Goal: Task Accomplishment & Management: Use online tool/utility

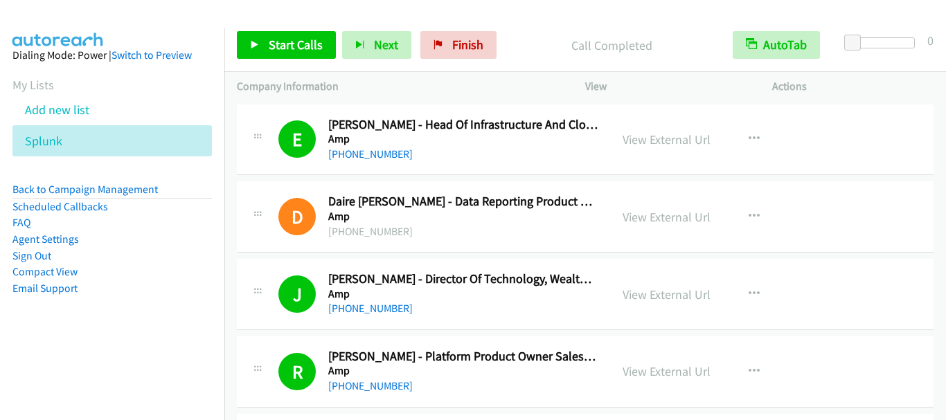
click at [277, 46] on span "Start Calls" at bounding box center [296, 45] width 54 height 16
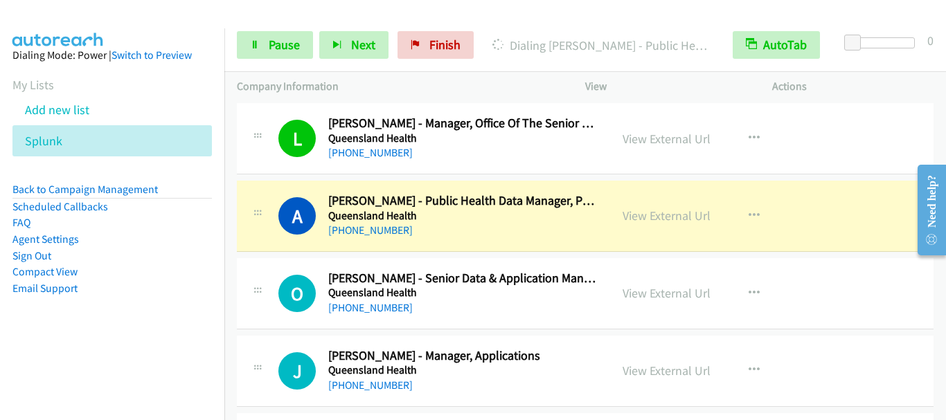
scroll to position [5884, 0]
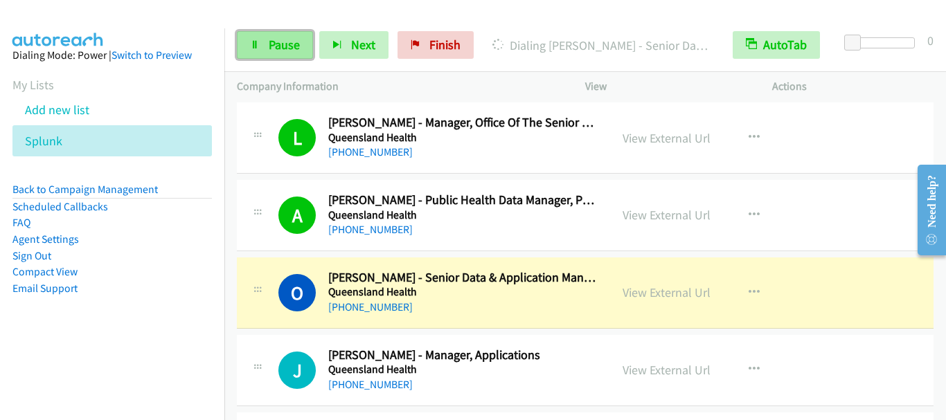
click at [291, 44] on span "Pause" at bounding box center [284, 45] width 31 height 16
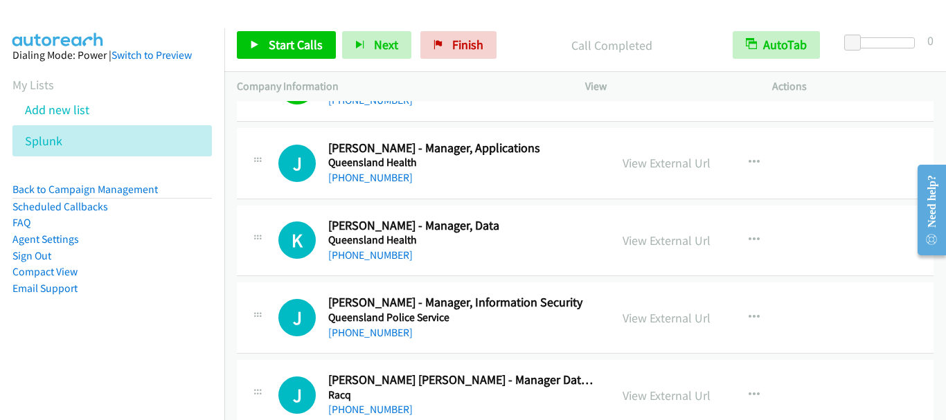
scroll to position [6092, 0]
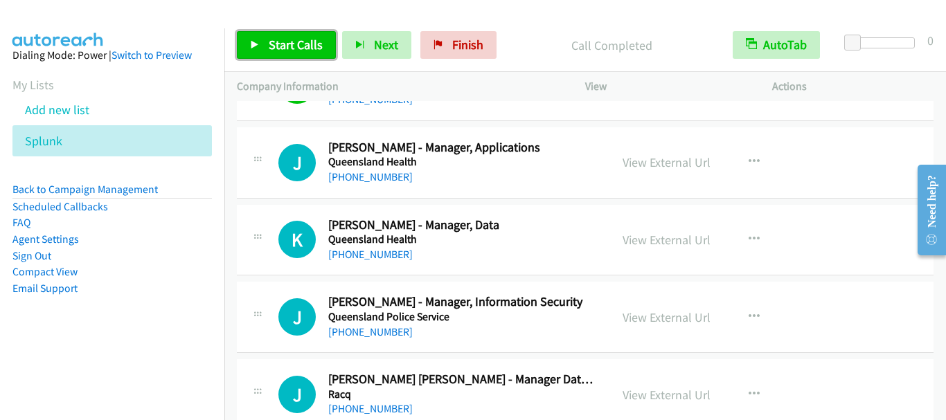
click at [288, 51] on span "Start Calls" at bounding box center [296, 45] width 54 height 16
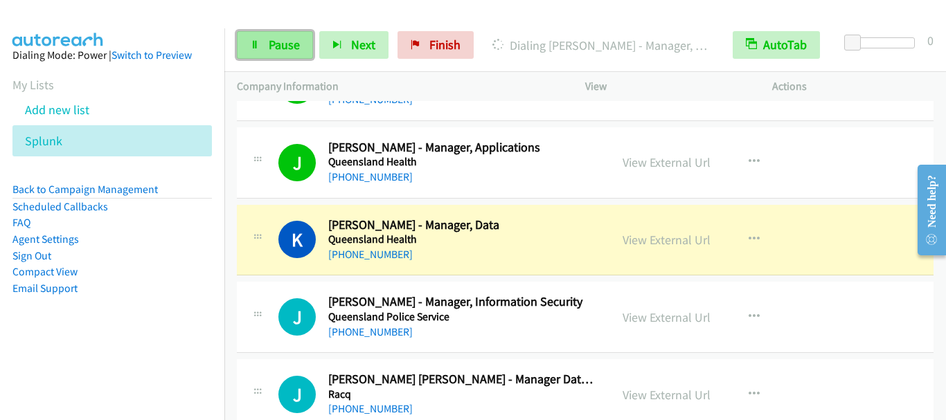
click at [277, 39] on span "Pause" at bounding box center [284, 45] width 31 height 16
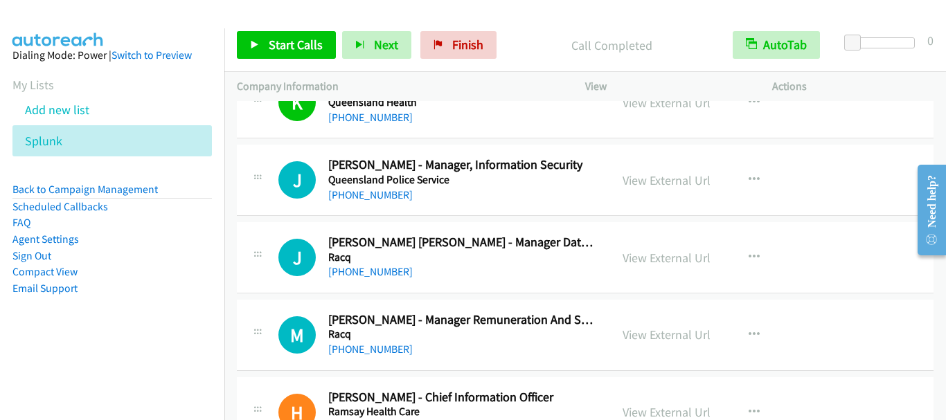
scroll to position [6230, 0]
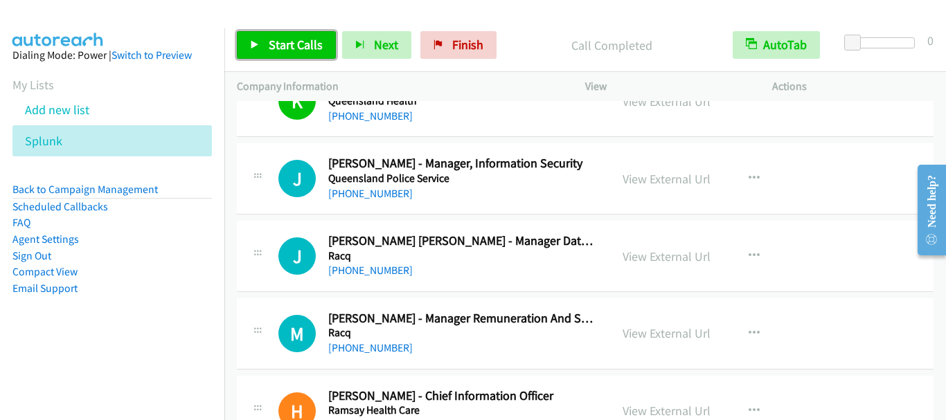
click at [287, 37] on span "Start Calls" at bounding box center [296, 45] width 54 height 16
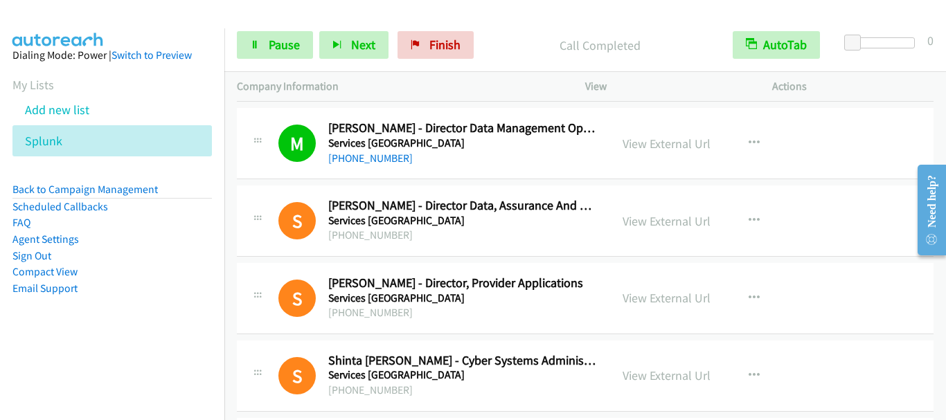
scroll to position [7130, 0]
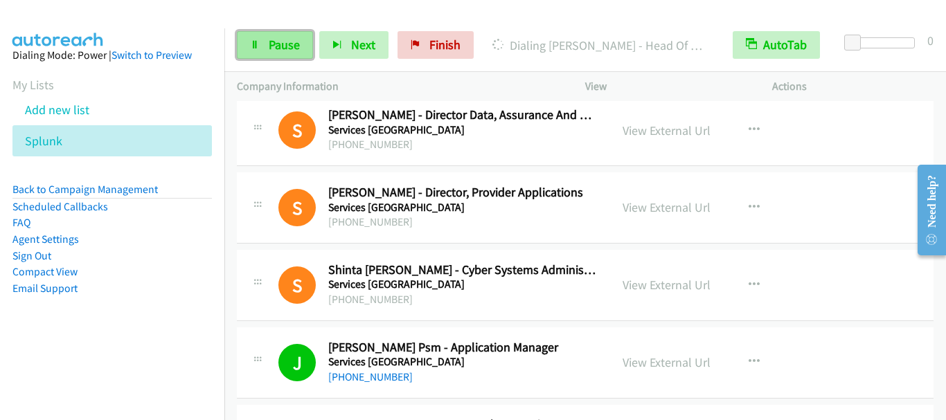
click at [273, 48] on span "Pause" at bounding box center [284, 45] width 31 height 16
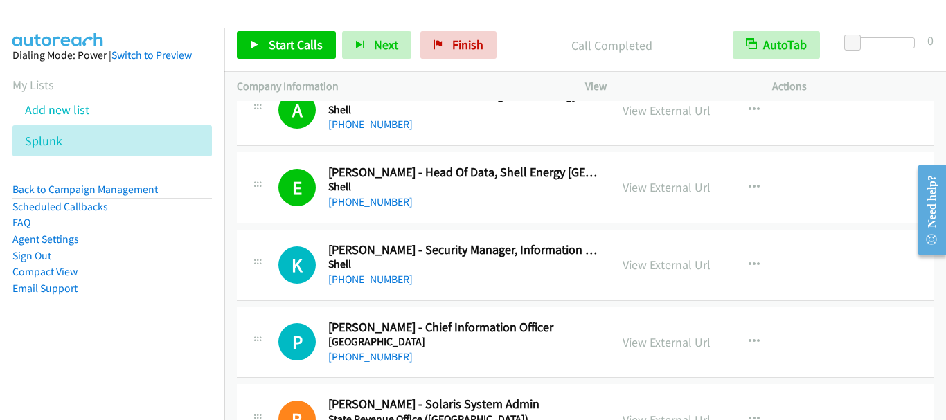
scroll to position [7684, 0]
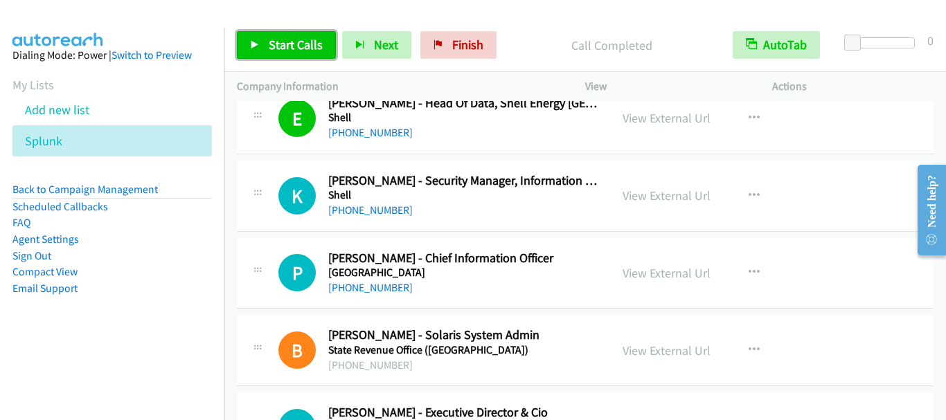
click at [290, 44] on span "Start Calls" at bounding box center [296, 45] width 54 height 16
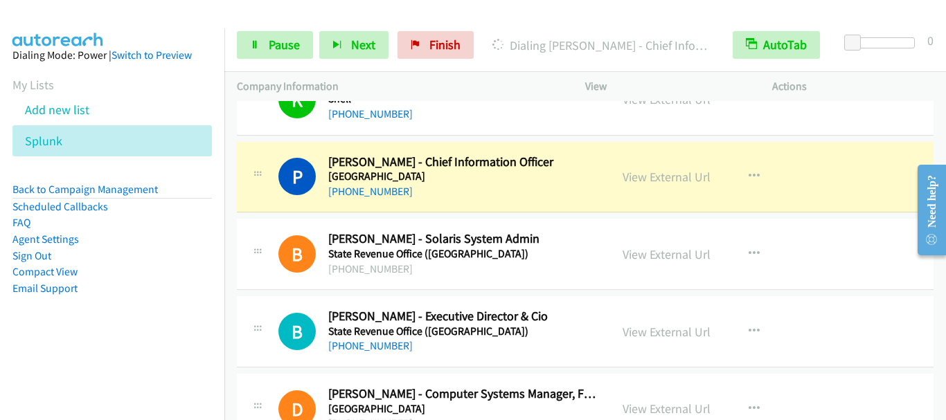
scroll to position [7823, 0]
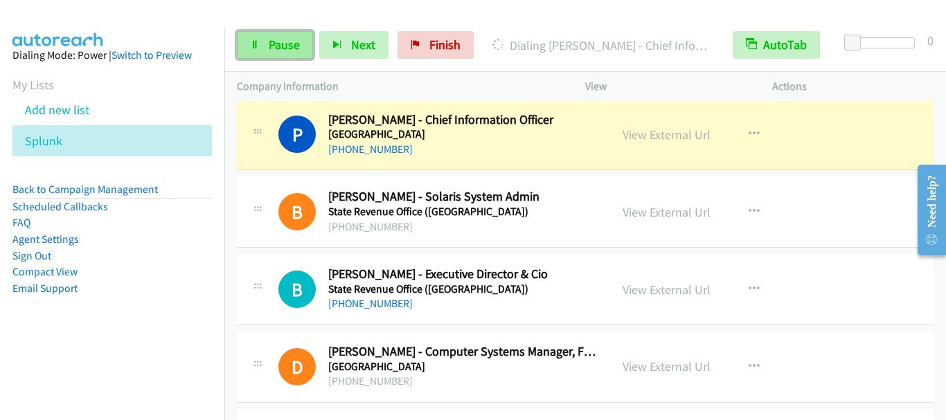
click at [285, 42] on span "Pause" at bounding box center [284, 45] width 31 height 16
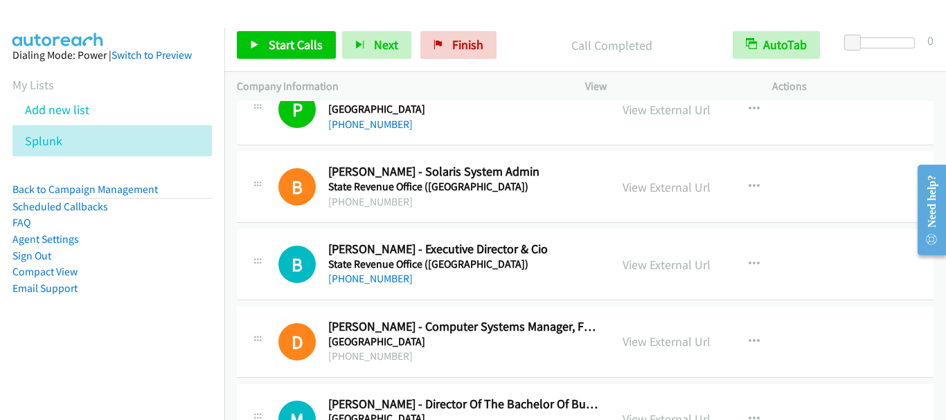
scroll to position [7892, 0]
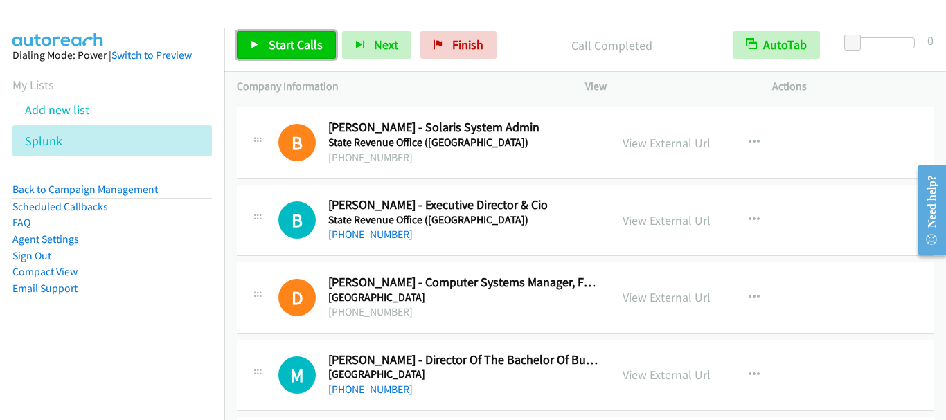
click at [296, 42] on span "Start Calls" at bounding box center [296, 45] width 54 height 16
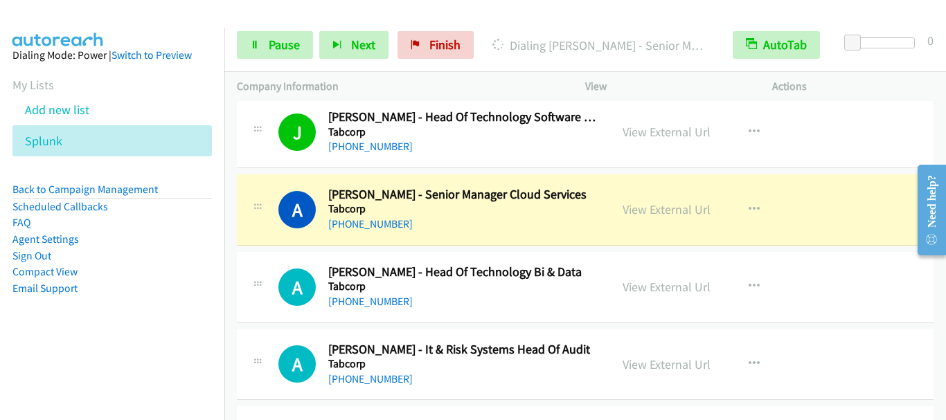
scroll to position [8446, 0]
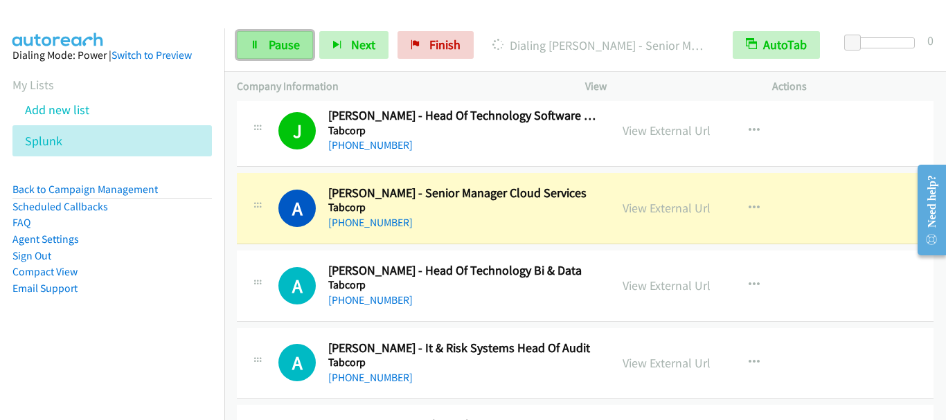
click at [296, 46] on span "Pause" at bounding box center [284, 45] width 31 height 16
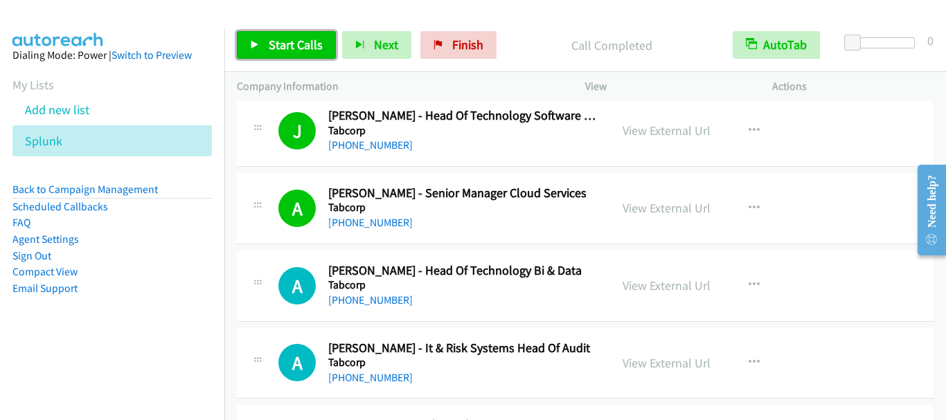
click at [286, 39] on span "Start Calls" at bounding box center [296, 45] width 54 height 16
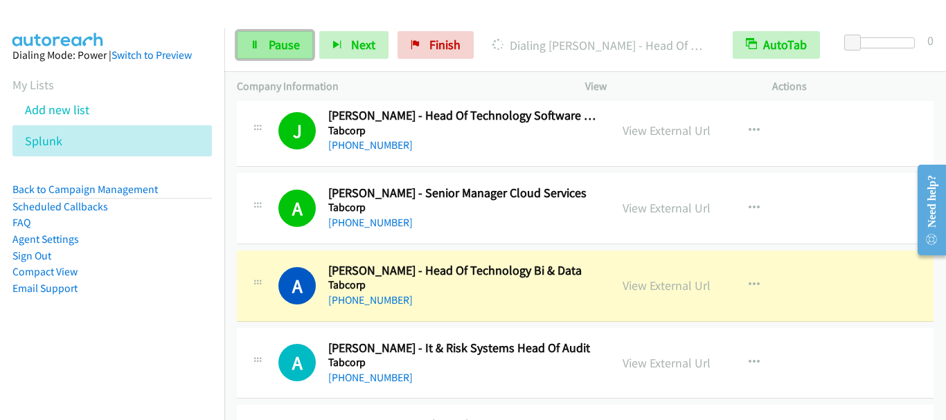
click at [287, 47] on span "Pause" at bounding box center [284, 45] width 31 height 16
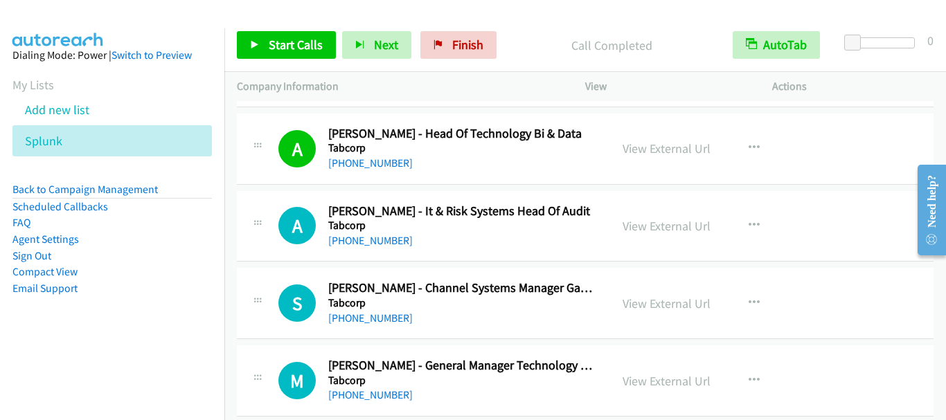
scroll to position [8584, 0]
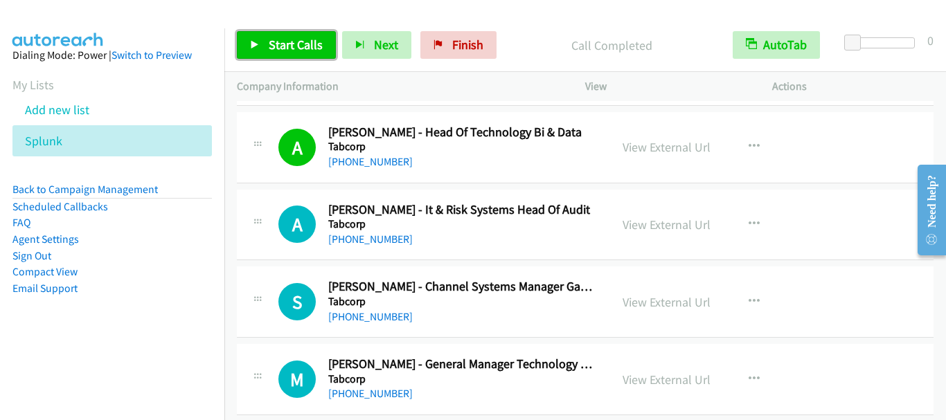
click at [289, 39] on span "Start Calls" at bounding box center [296, 45] width 54 height 16
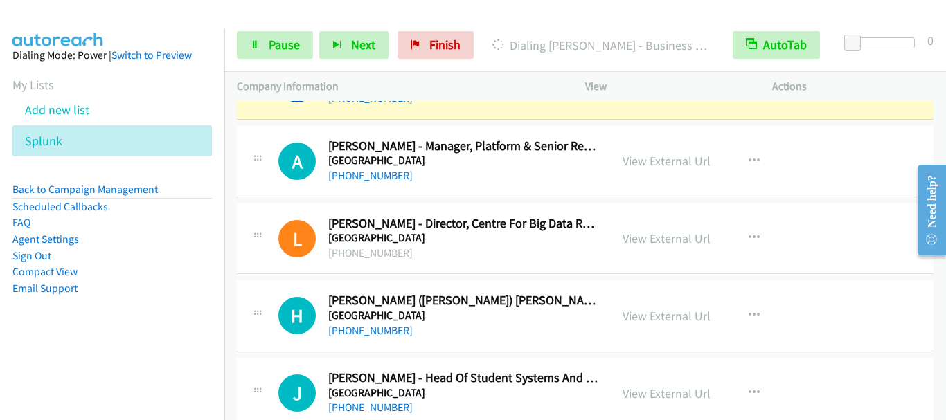
scroll to position [9346, 0]
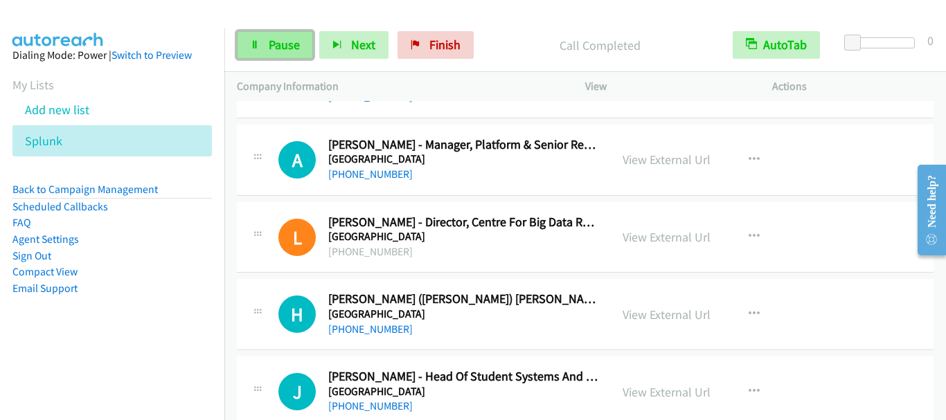
click at [294, 46] on span "Pause" at bounding box center [284, 45] width 31 height 16
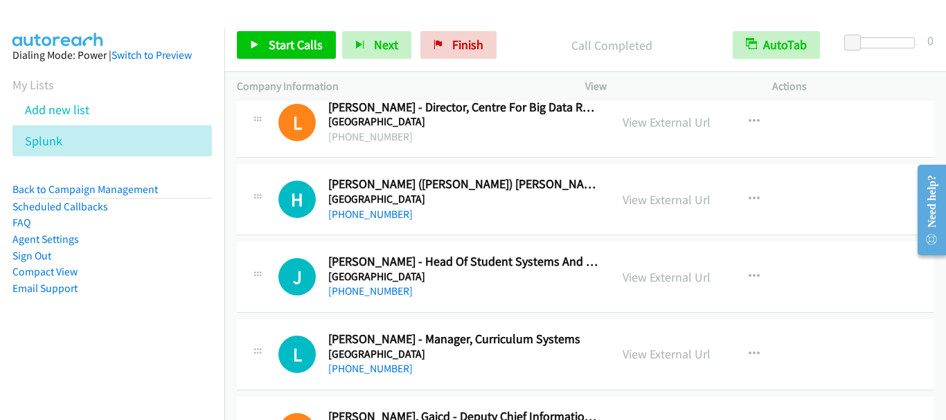
scroll to position [9480, 0]
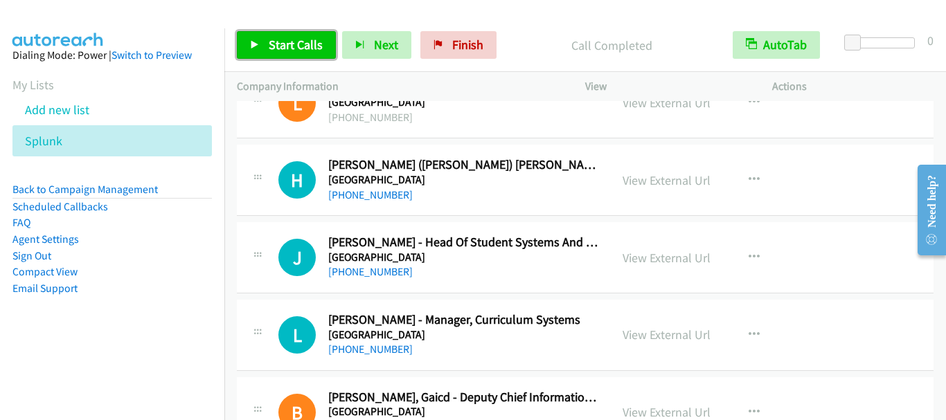
click at [273, 35] on link "Start Calls" at bounding box center [286, 45] width 99 height 28
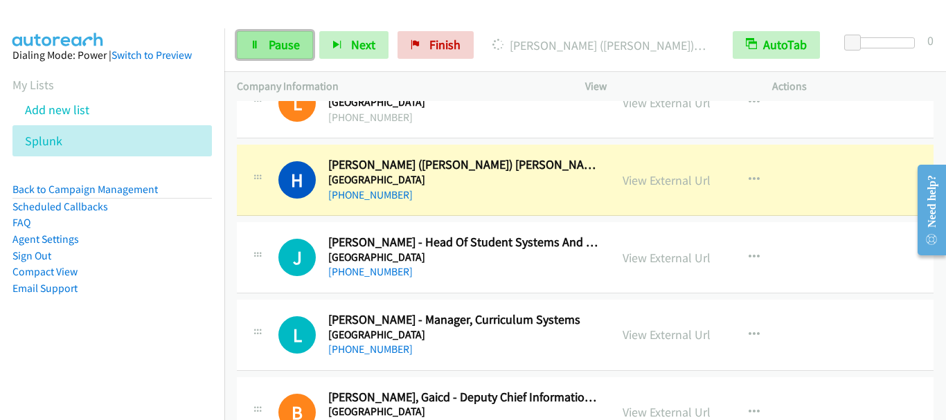
click at [279, 49] on span "Pause" at bounding box center [284, 45] width 31 height 16
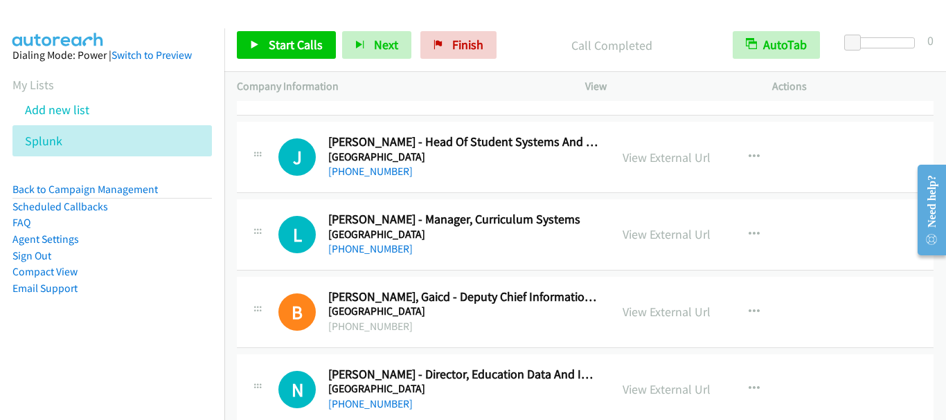
scroll to position [9549, 0]
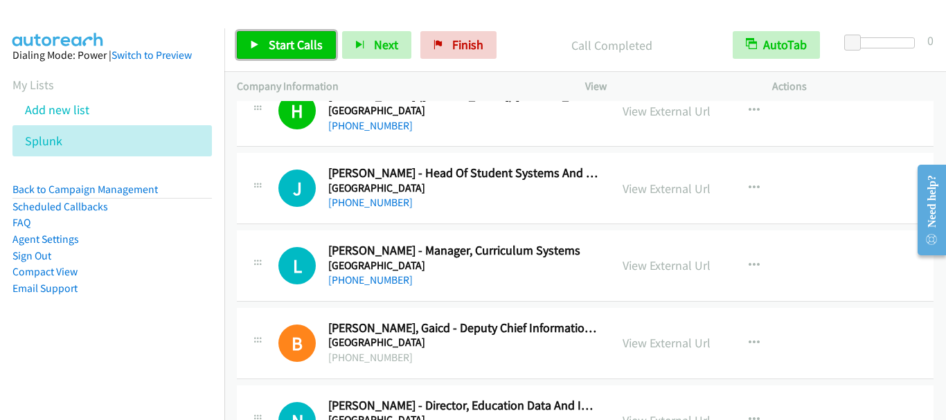
click at [283, 46] on span "Start Calls" at bounding box center [296, 45] width 54 height 16
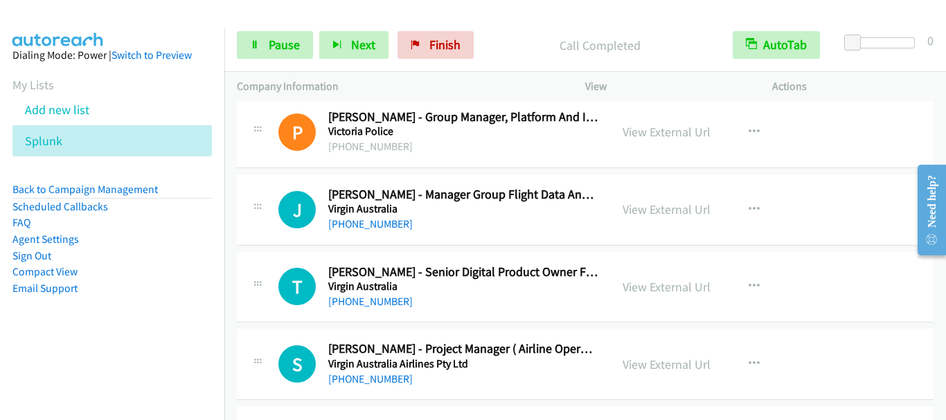
scroll to position [10172, 0]
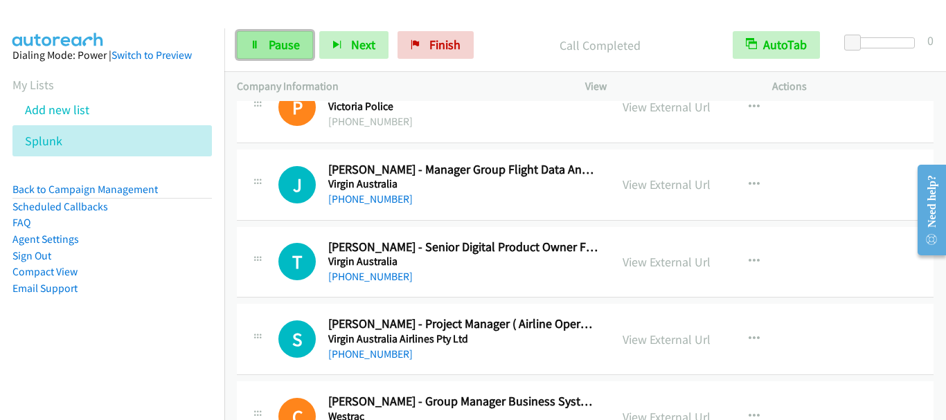
click at [293, 39] on span "Pause" at bounding box center [284, 45] width 31 height 16
click at [264, 44] on link "Pause" at bounding box center [275, 45] width 76 height 28
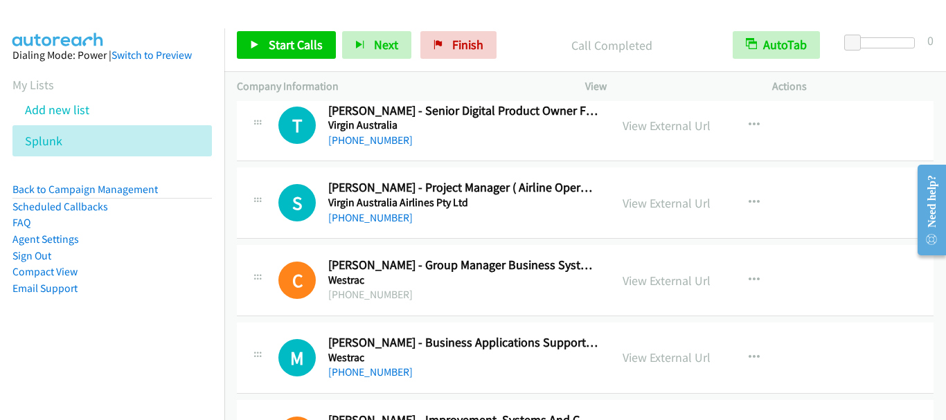
scroll to position [10311, 0]
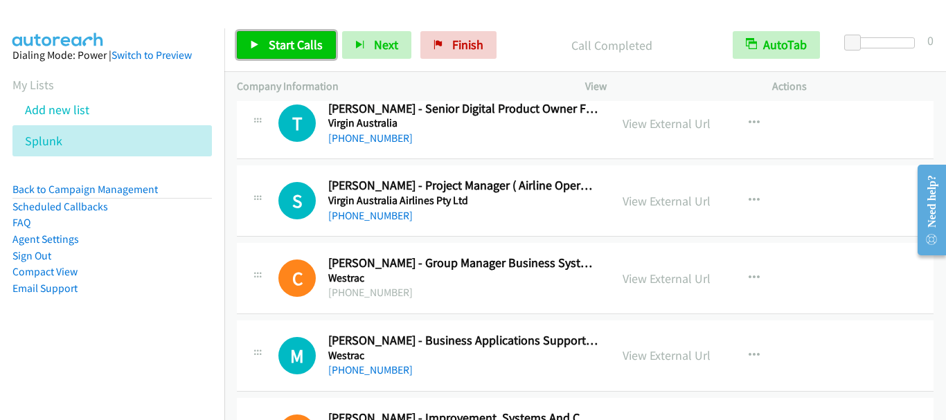
click at [287, 43] on span "Start Calls" at bounding box center [296, 45] width 54 height 16
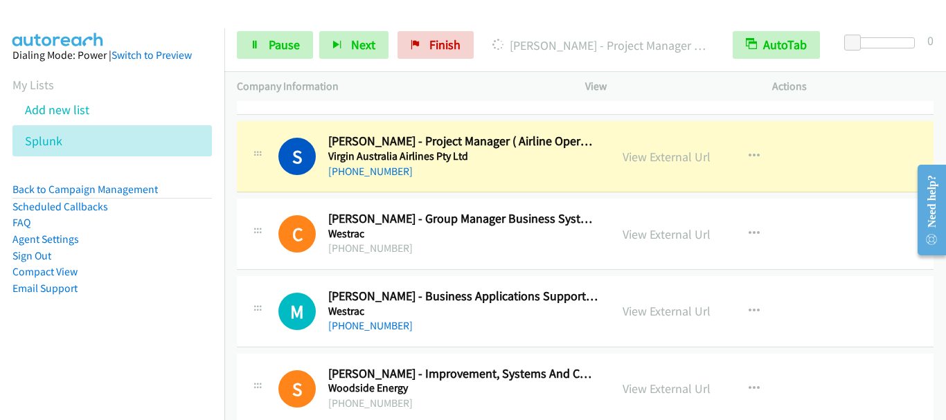
scroll to position [10380, 0]
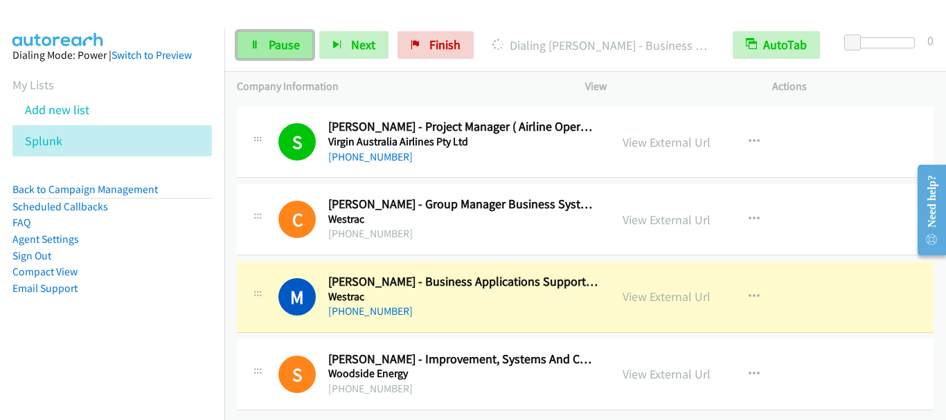
click at [246, 59] on link "Pause" at bounding box center [275, 45] width 76 height 28
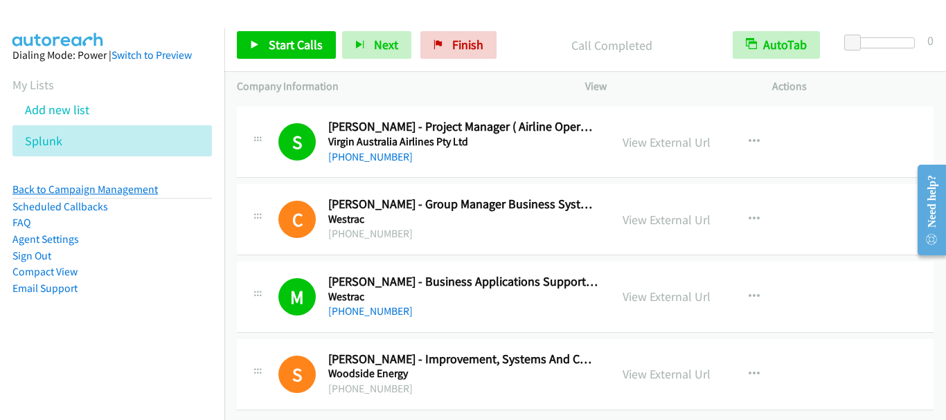
click at [83, 188] on link "Back to Campaign Management" at bounding box center [84, 189] width 145 height 13
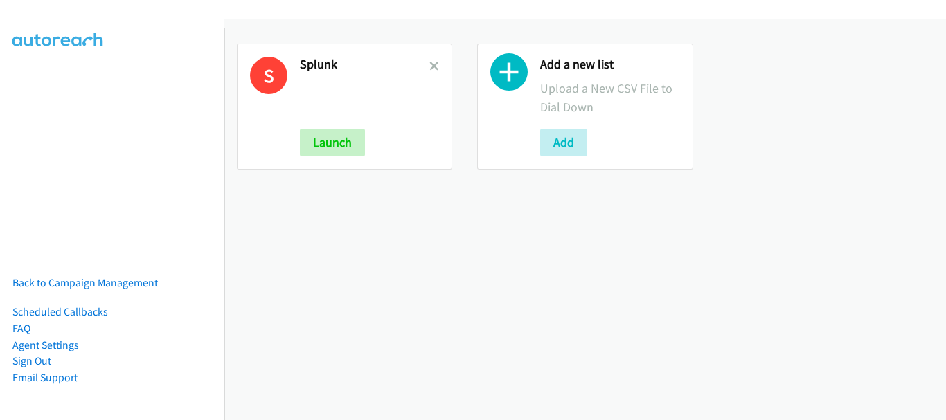
click at [424, 64] on h2 "Splunk" at bounding box center [364, 65] width 129 height 16
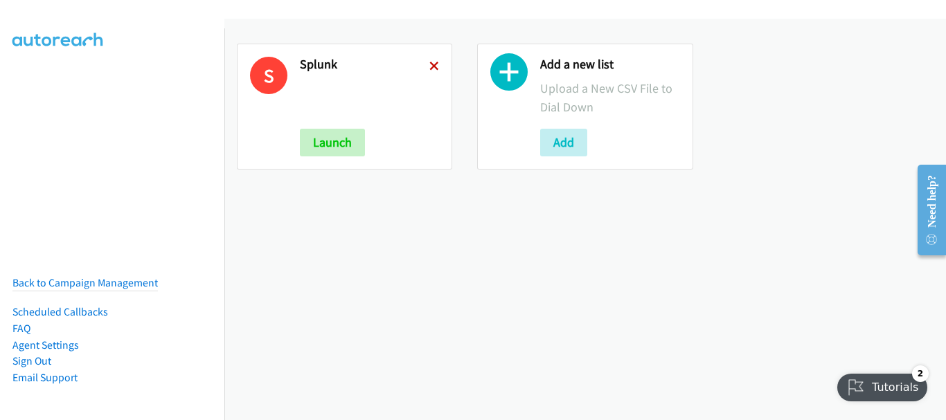
click at [432, 64] on icon at bounding box center [434, 67] width 10 height 10
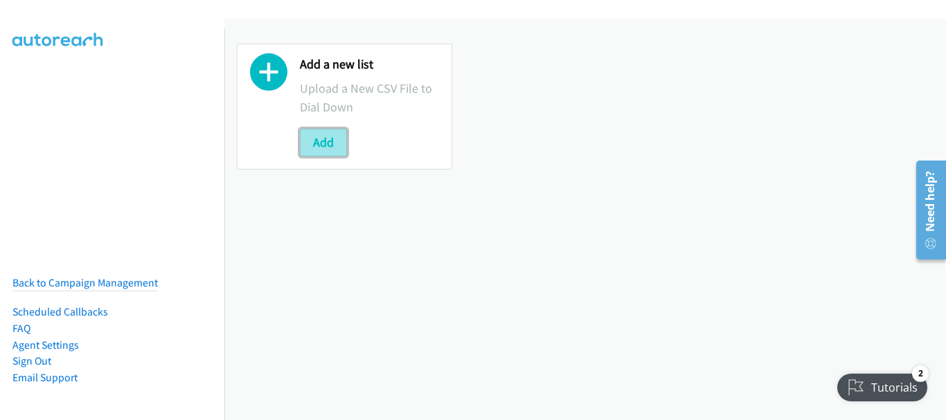
click at [321, 143] on button "Add" at bounding box center [323, 143] width 47 height 28
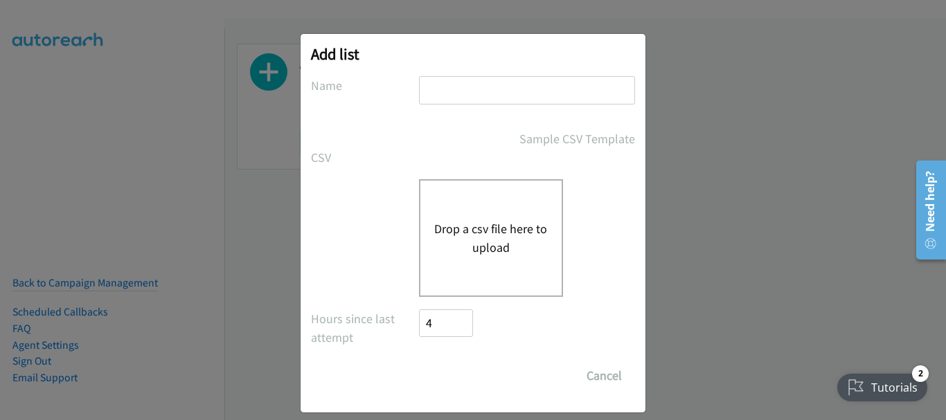
drag, startPoint x: 501, startPoint y: 78, endPoint x: 503, endPoint y: 98, distance: 20.2
click at [501, 78] on input "text" at bounding box center [527, 90] width 216 height 28
type input "splunk"
click at [487, 237] on button "Drop a csv file here to upload" at bounding box center [491, 237] width 114 height 37
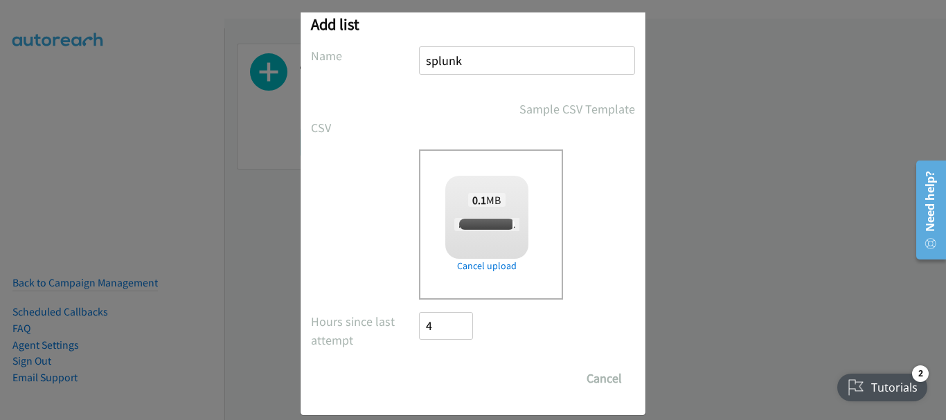
scroll to position [46, 0]
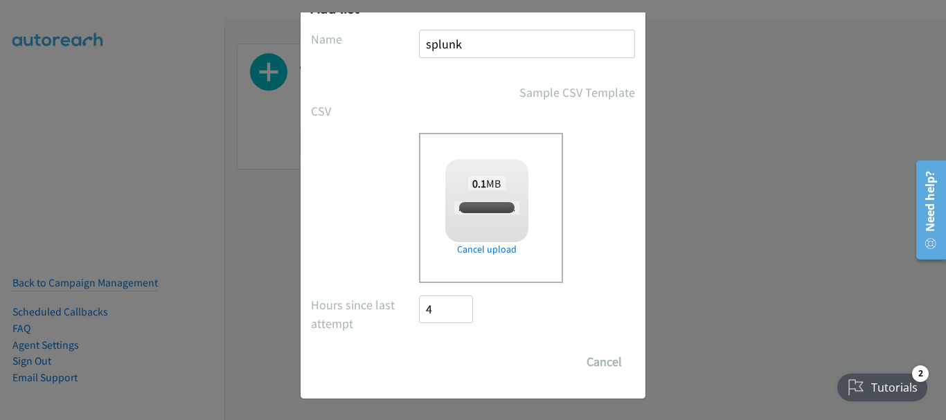
checkbox input "true"
click at [457, 362] on input "Save List" at bounding box center [455, 362] width 73 height 28
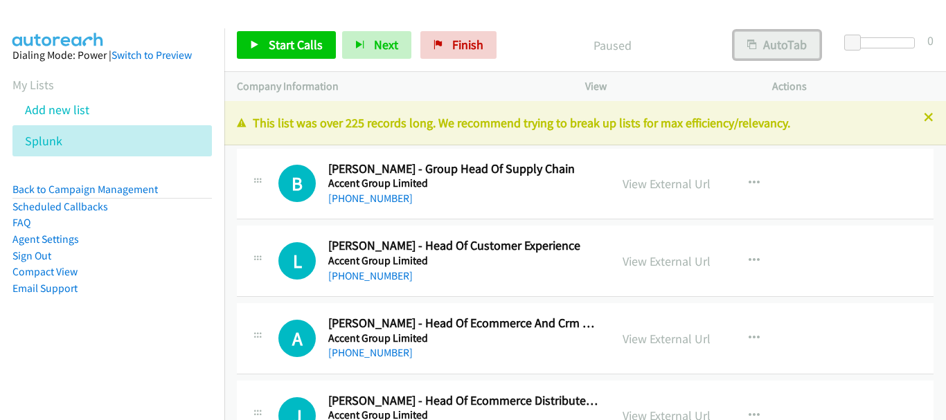
click at [784, 48] on button "AutoTab" at bounding box center [777, 45] width 86 height 28
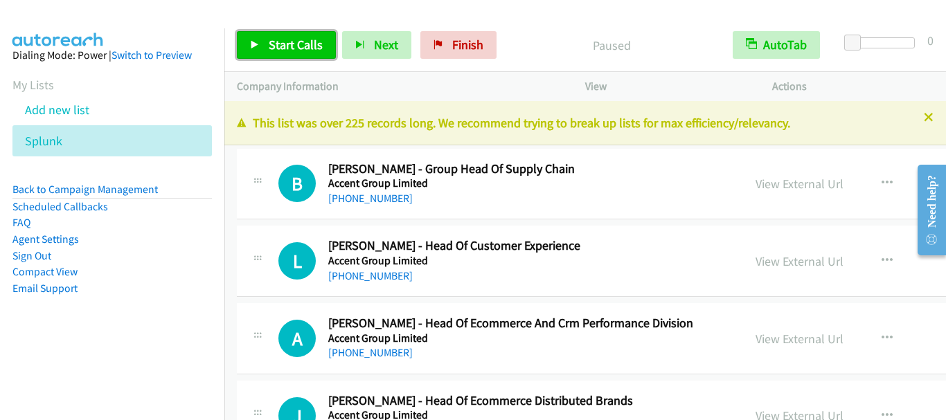
click at [267, 45] on link "Start Calls" at bounding box center [286, 45] width 99 height 28
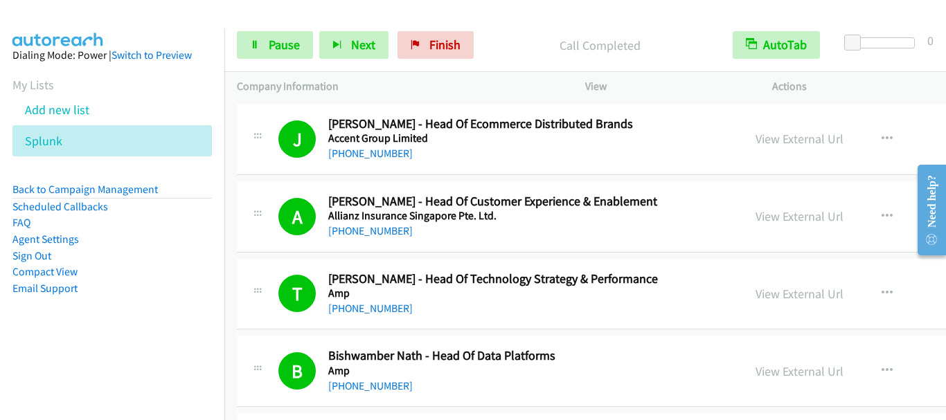
scroll to position [554, 0]
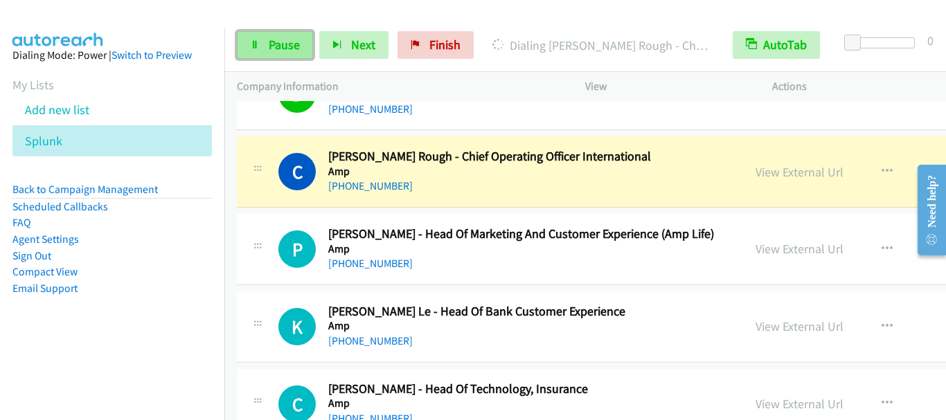
click at [282, 50] on span "Pause" at bounding box center [284, 45] width 31 height 16
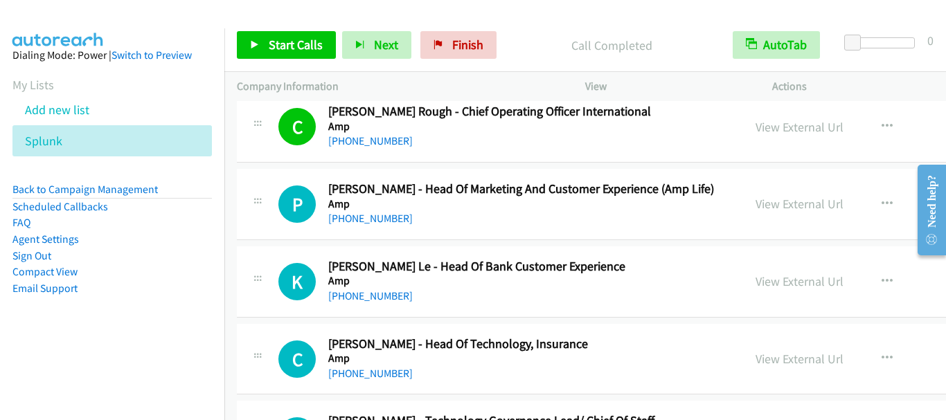
scroll to position [623, 0]
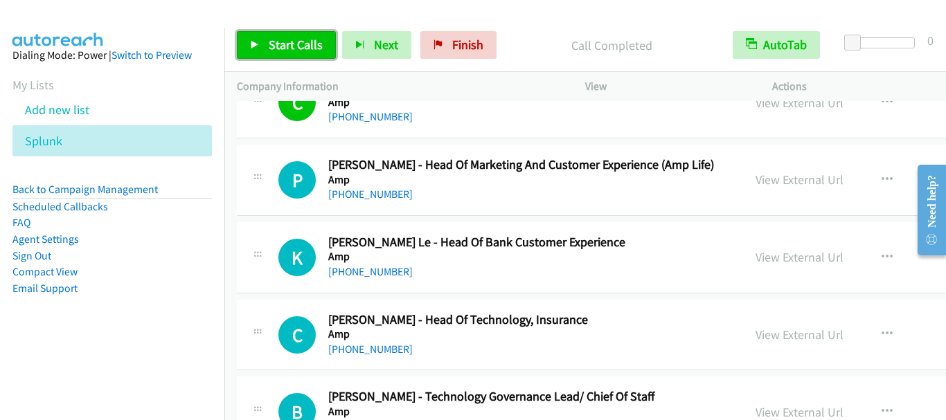
click at [295, 37] on span "Start Calls" at bounding box center [296, 45] width 54 height 16
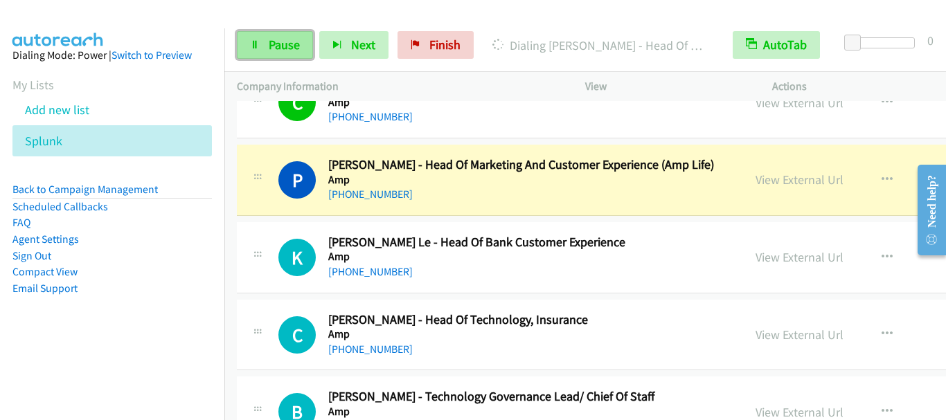
click at [274, 48] on span "Pause" at bounding box center [284, 45] width 31 height 16
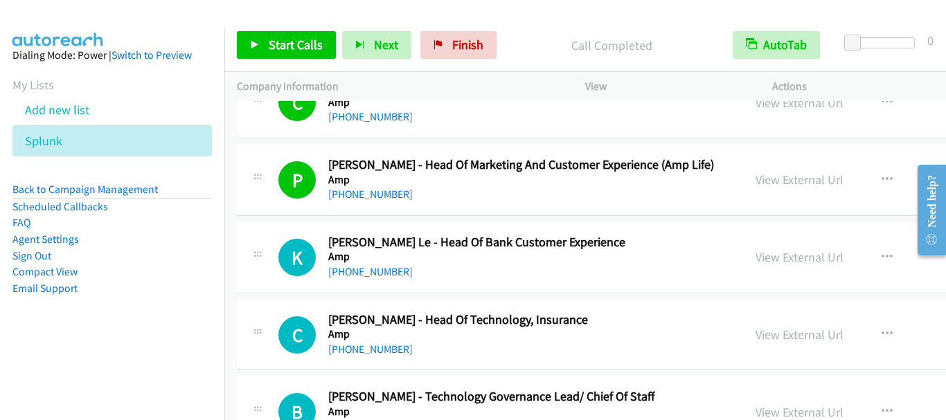
scroll to position [692, 0]
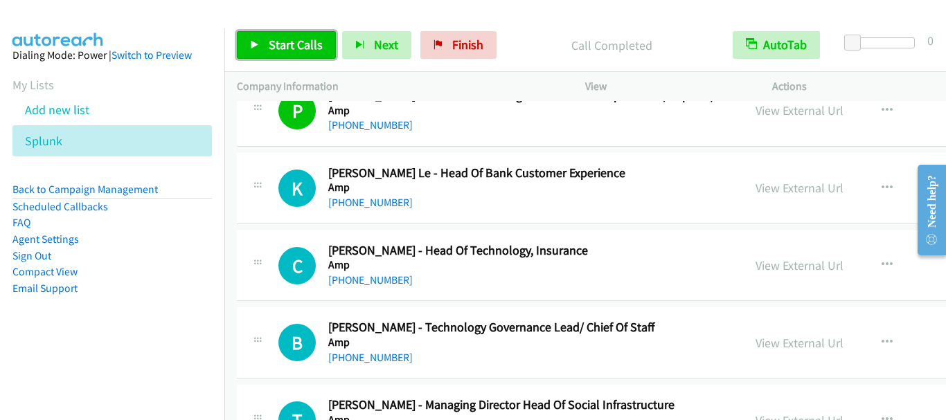
click at [286, 37] on span "Start Calls" at bounding box center [296, 45] width 54 height 16
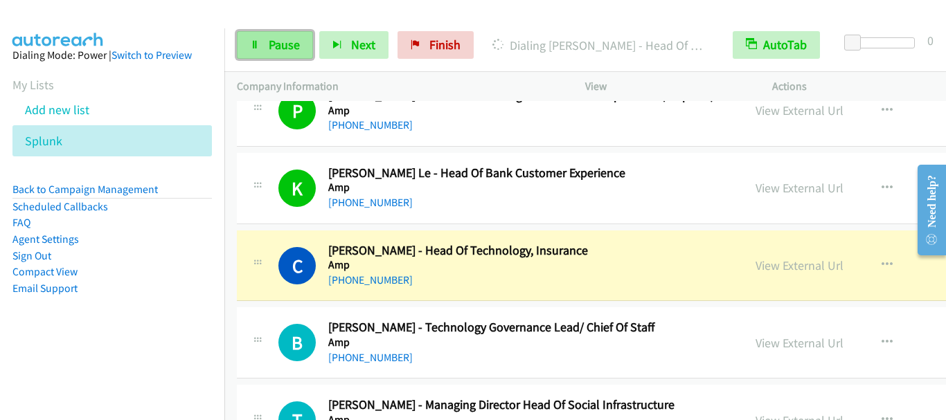
click at [278, 44] on span "Pause" at bounding box center [284, 45] width 31 height 16
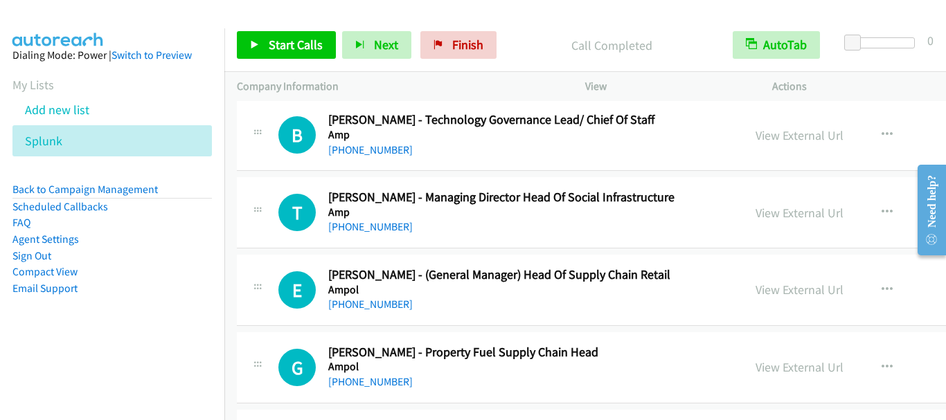
scroll to position [831, 0]
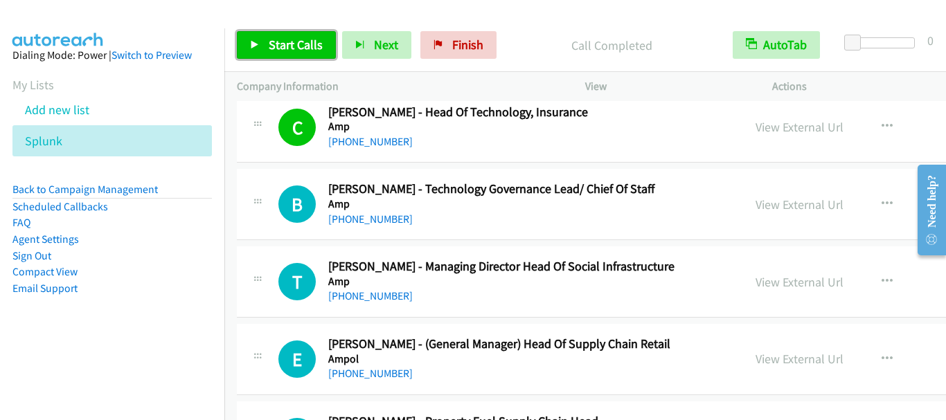
click at [291, 40] on span "Start Calls" at bounding box center [296, 45] width 54 height 16
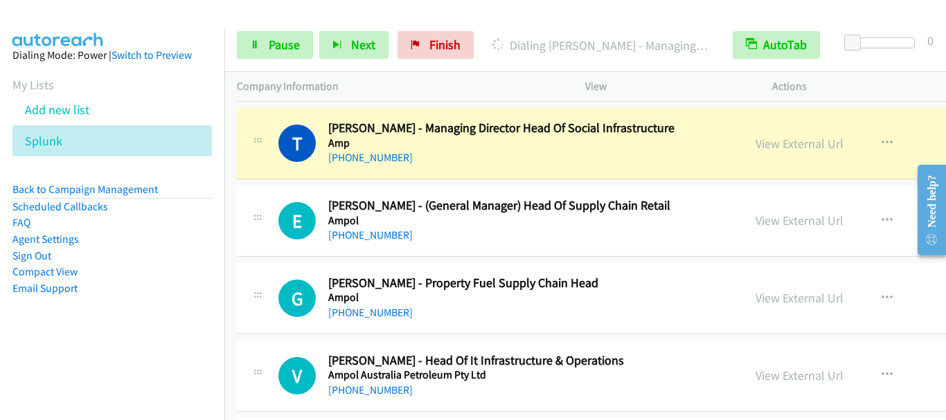
scroll to position [1038, 0]
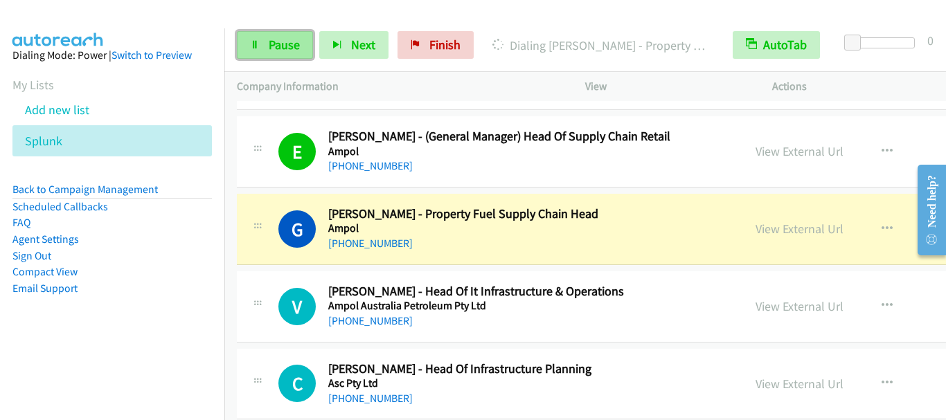
click at [282, 50] on span "Pause" at bounding box center [284, 45] width 31 height 16
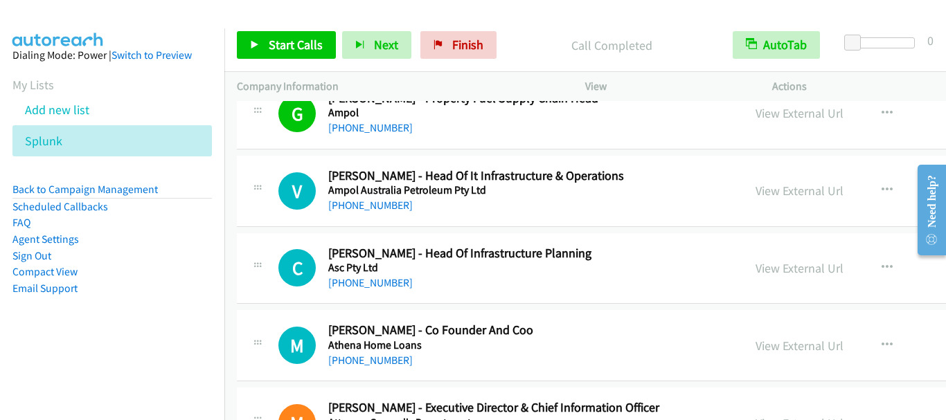
scroll to position [1177, 0]
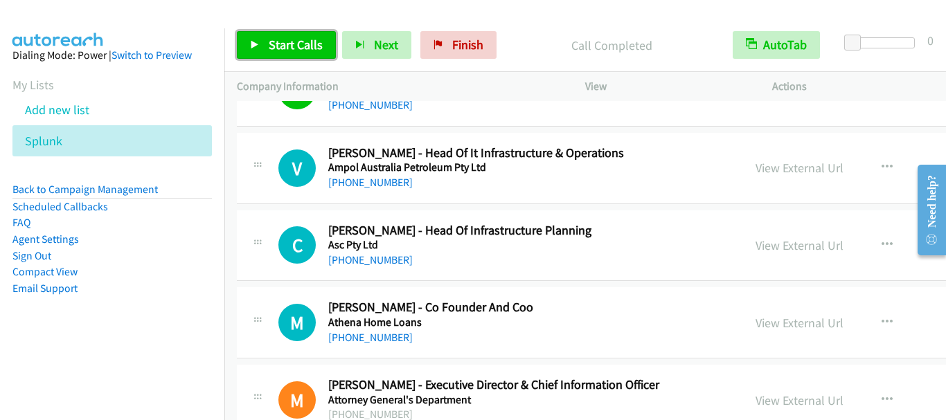
click at [294, 49] on span "Start Calls" at bounding box center [296, 45] width 54 height 16
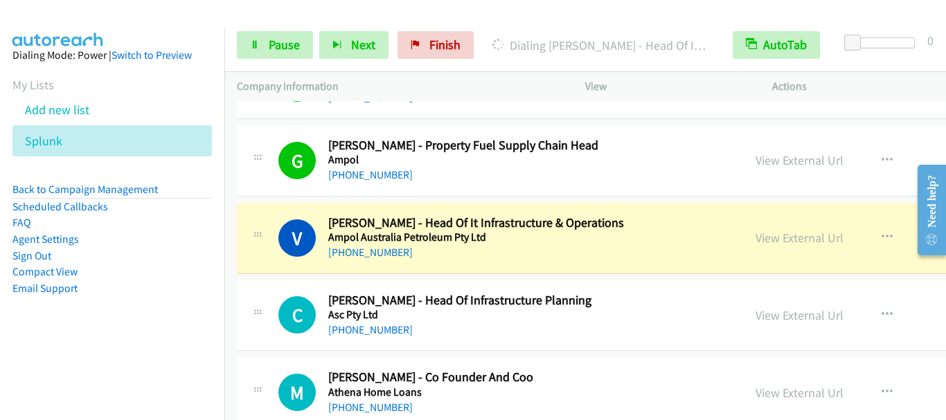
scroll to position [1038, 0]
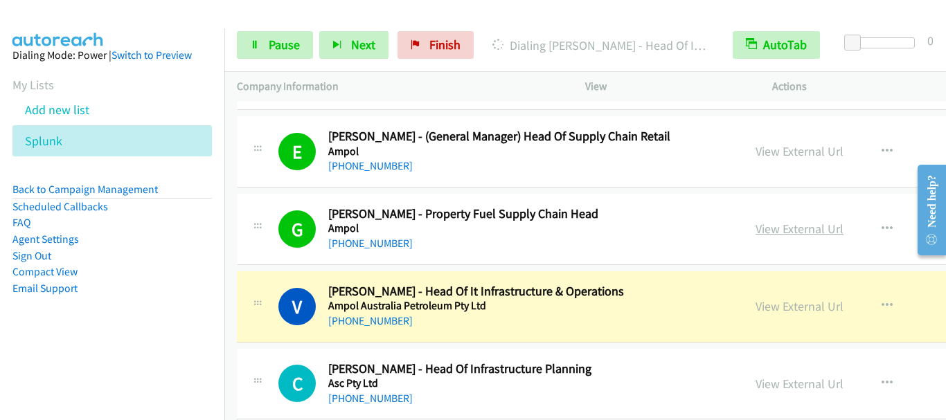
click at [763, 228] on link "View External Url" at bounding box center [799, 229] width 88 height 16
click at [282, 39] on span "Pause" at bounding box center [284, 45] width 31 height 16
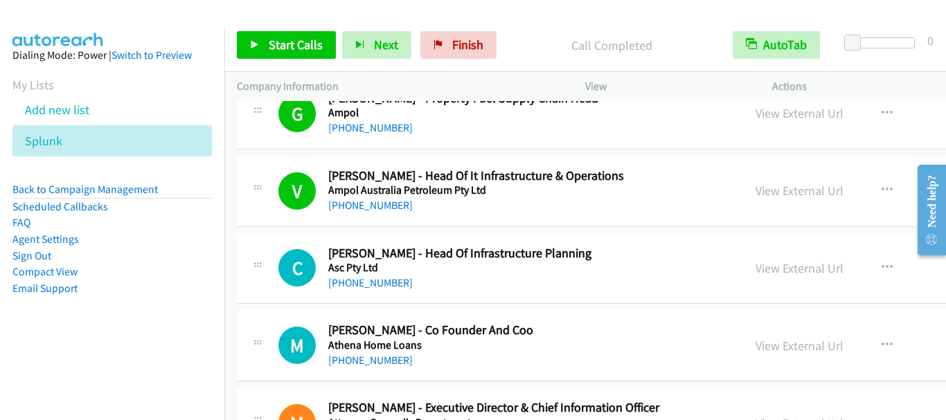
scroll to position [1177, 0]
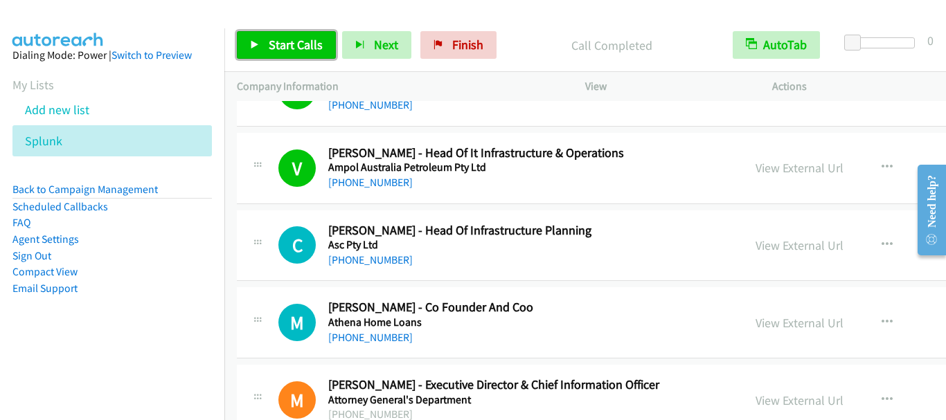
click at [256, 42] on icon at bounding box center [255, 46] width 10 height 10
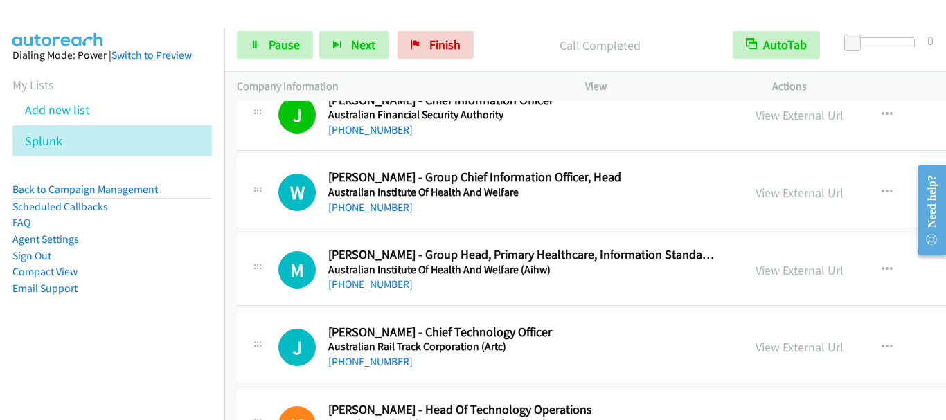
scroll to position [2561, 0]
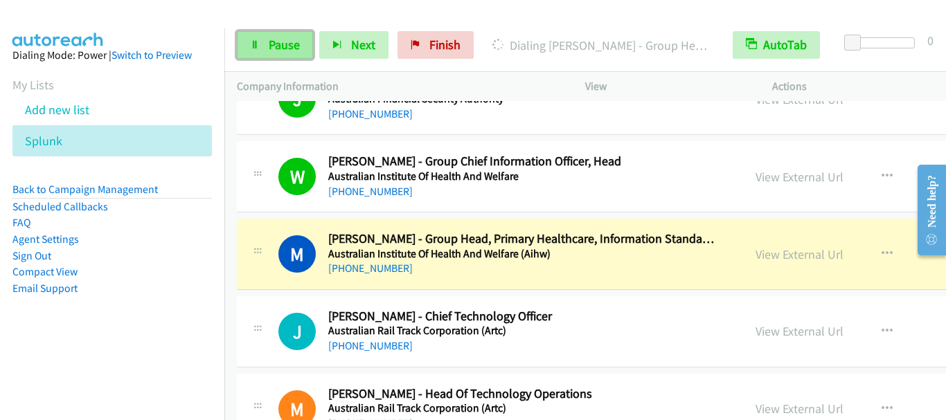
click at [290, 47] on span "Pause" at bounding box center [284, 45] width 31 height 16
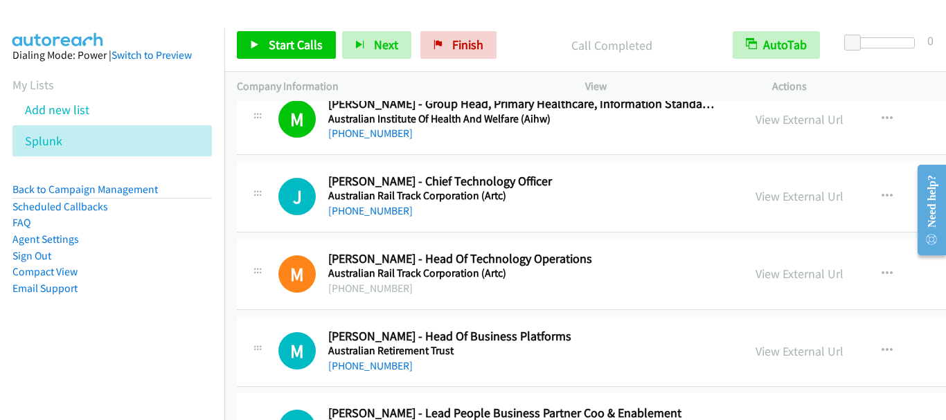
scroll to position [2700, 0]
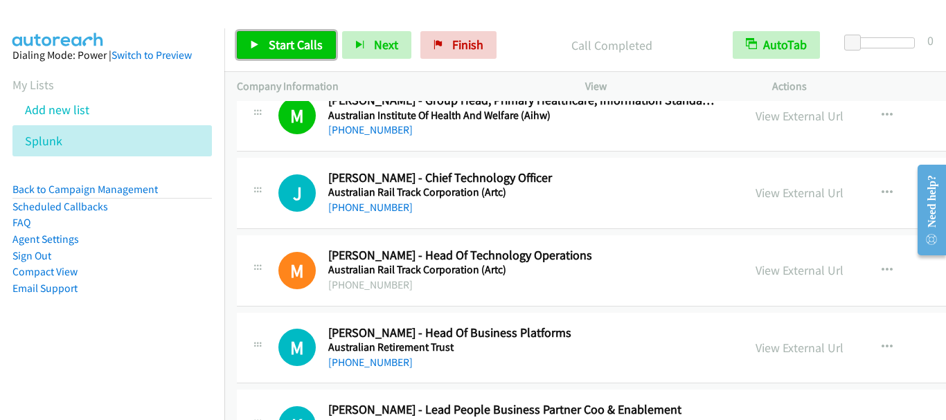
click at [307, 45] on span "Start Calls" at bounding box center [296, 45] width 54 height 16
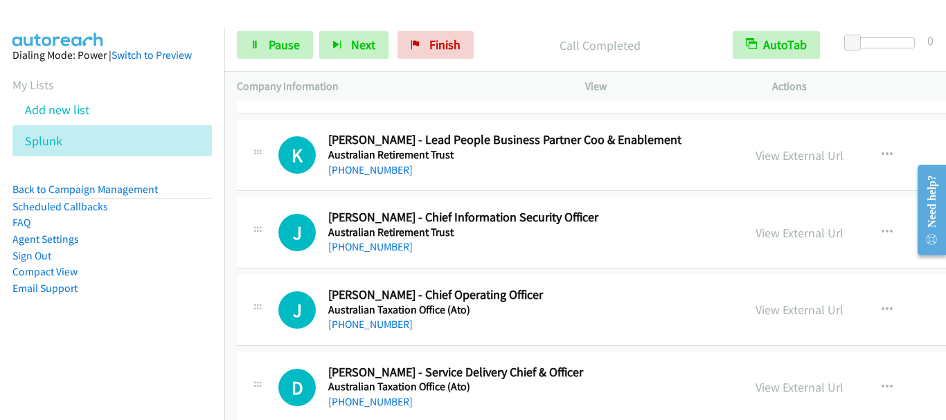
scroll to position [2977, 0]
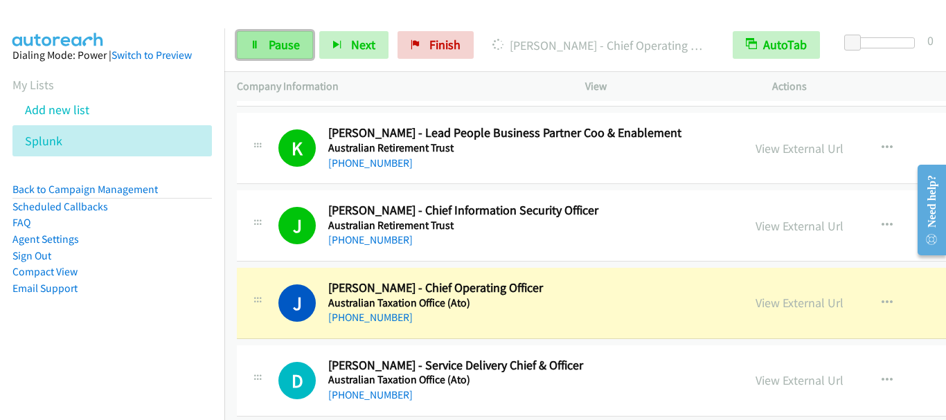
click at [287, 44] on span "Pause" at bounding box center [284, 45] width 31 height 16
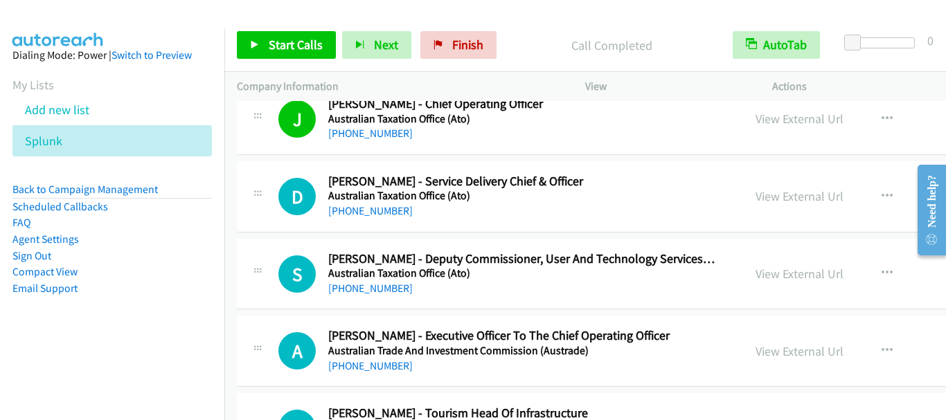
scroll to position [3184, 0]
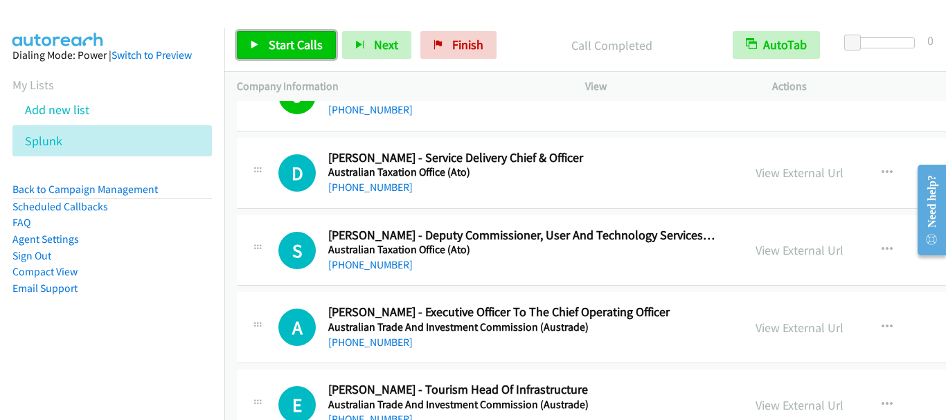
click at [286, 46] on span "Start Calls" at bounding box center [296, 45] width 54 height 16
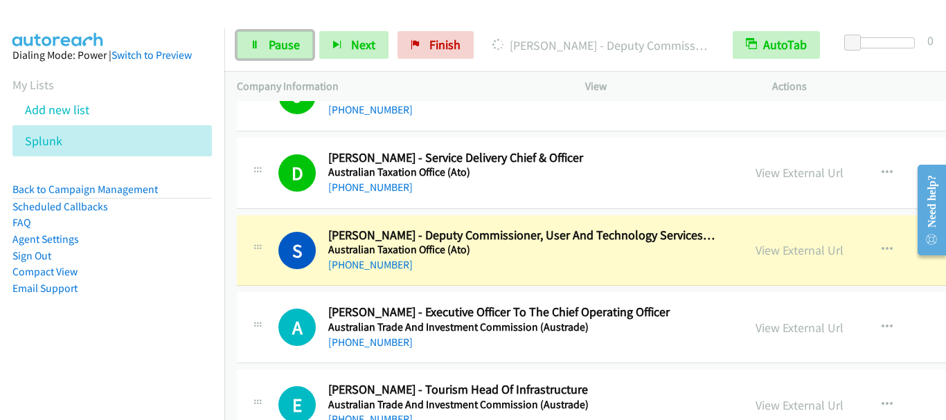
drag, startPoint x: 285, startPoint y: 50, endPoint x: 494, endPoint y: 44, distance: 209.2
click at [286, 50] on span "Pause" at bounding box center [284, 45] width 31 height 16
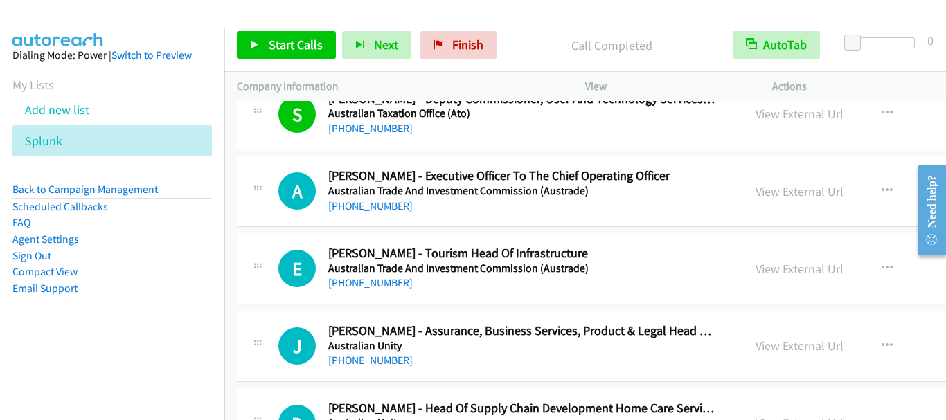
scroll to position [3323, 0]
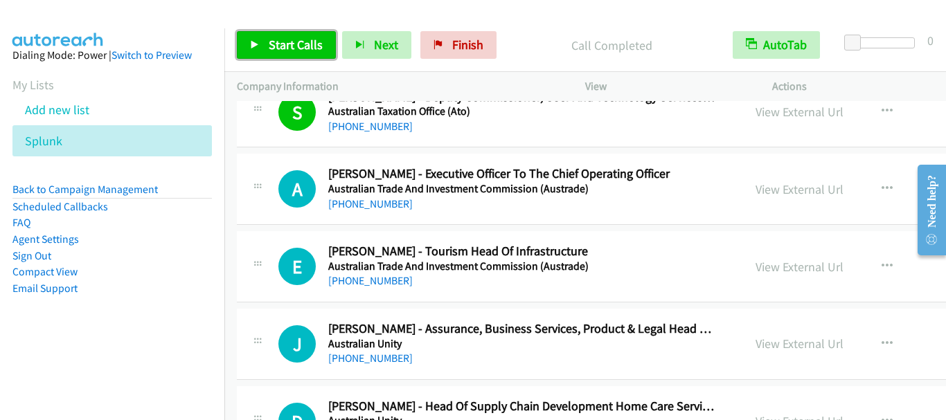
click at [291, 44] on span "Start Calls" at bounding box center [296, 45] width 54 height 16
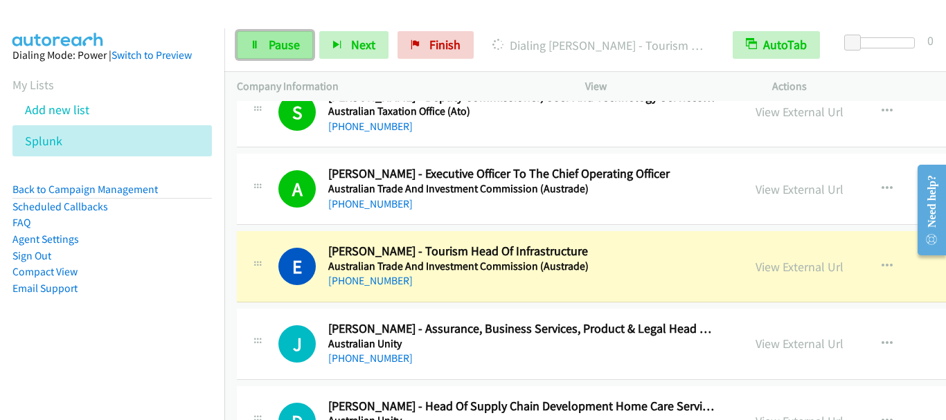
click at [262, 42] on link "Pause" at bounding box center [275, 45] width 76 height 28
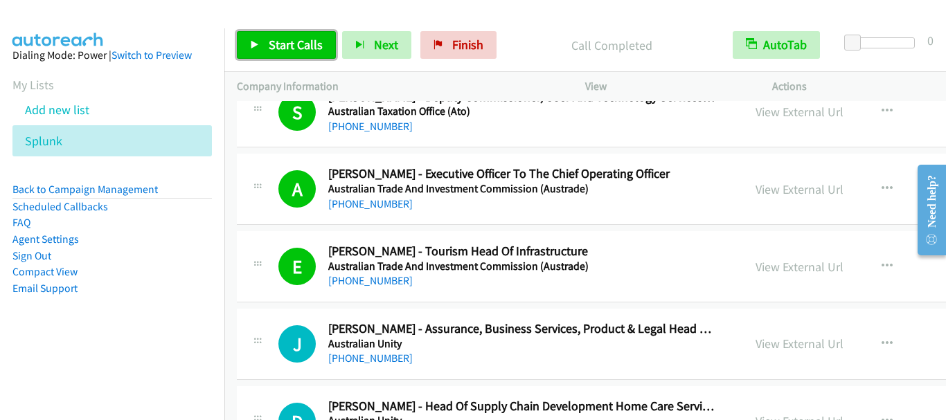
click at [297, 42] on span "Start Calls" at bounding box center [296, 45] width 54 height 16
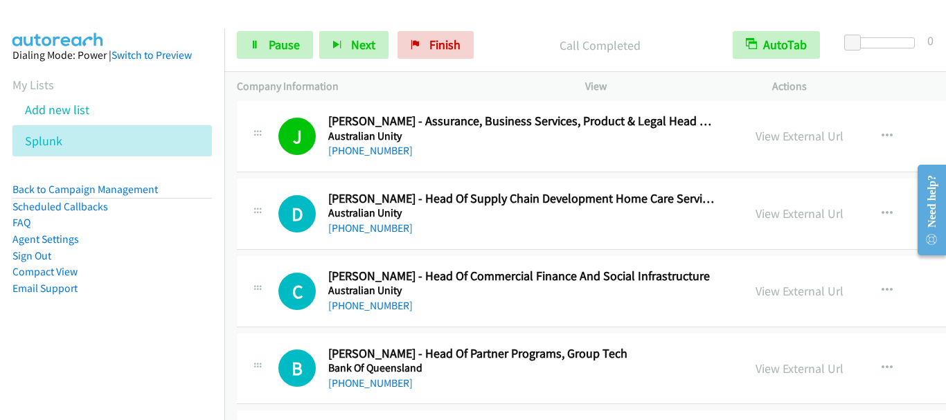
scroll to position [3600, 0]
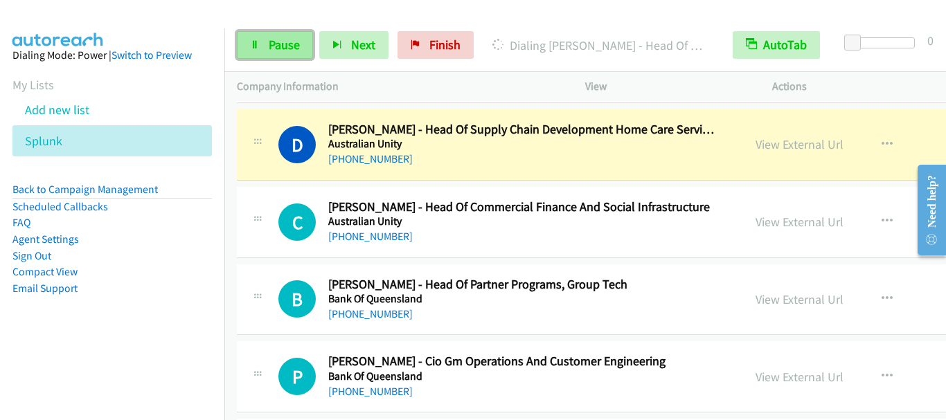
click at [288, 37] on span "Pause" at bounding box center [284, 45] width 31 height 16
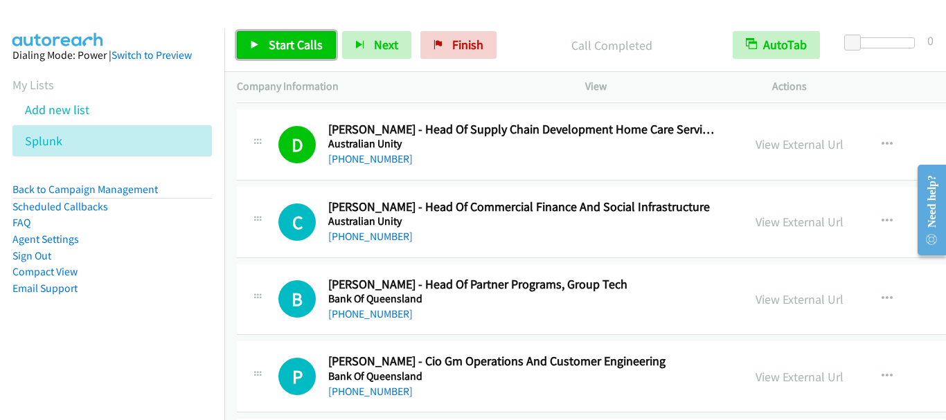
click at [313, 50] on span "Start Calls" at bounding box center [296, 45] width 54 height 16
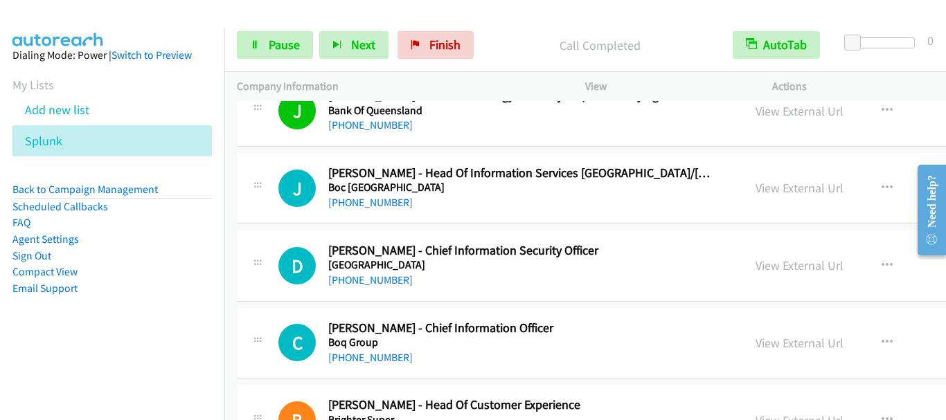
scroll to position [3946, 0]
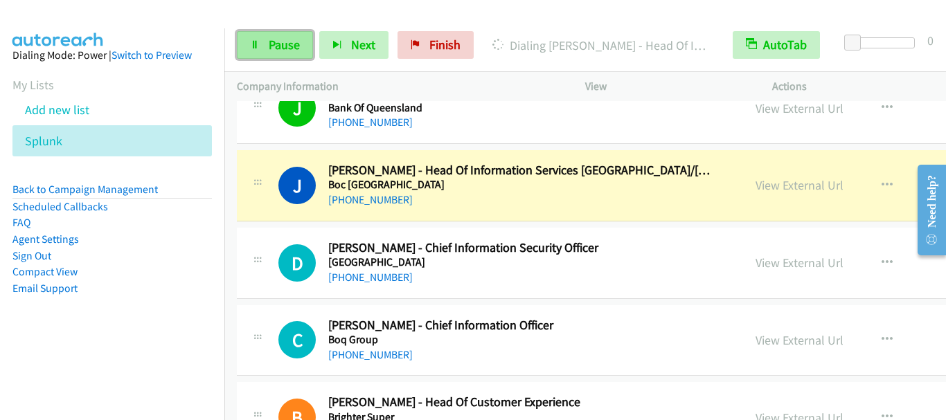
click at [276, 44] on span "Pause" at bounding box center [284, 45] width 31 height 16
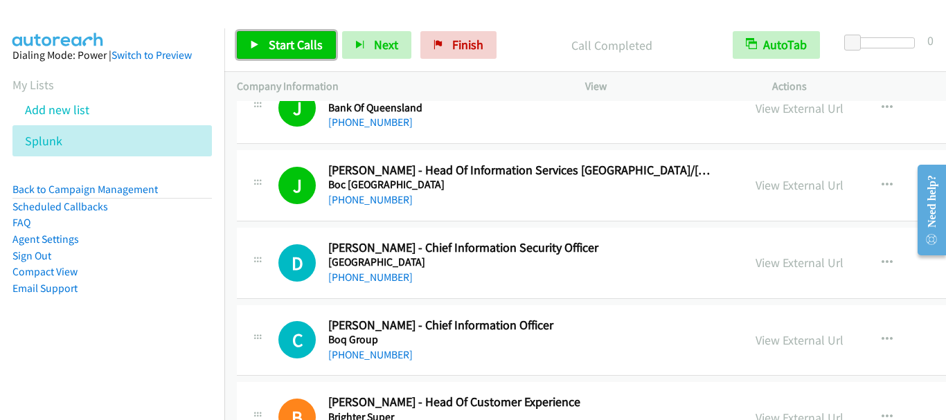
click at [269, 44] on span "Start Calls" at bounding box center [296, 45] width 54 height 16
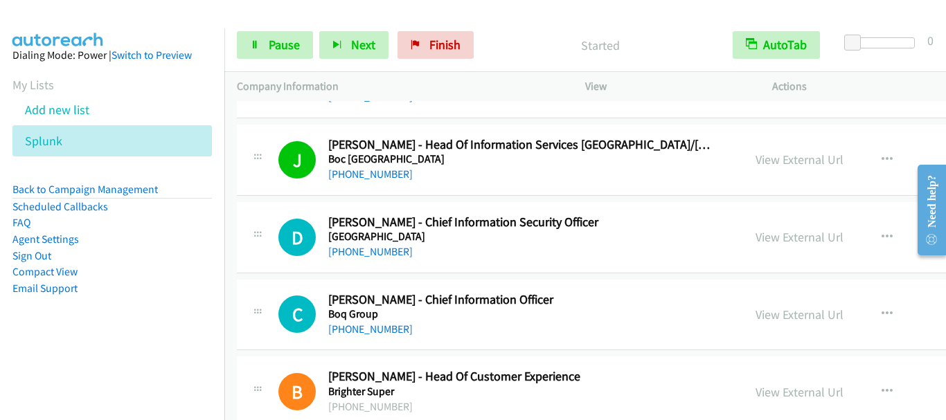
scroll to position [4015, 0]
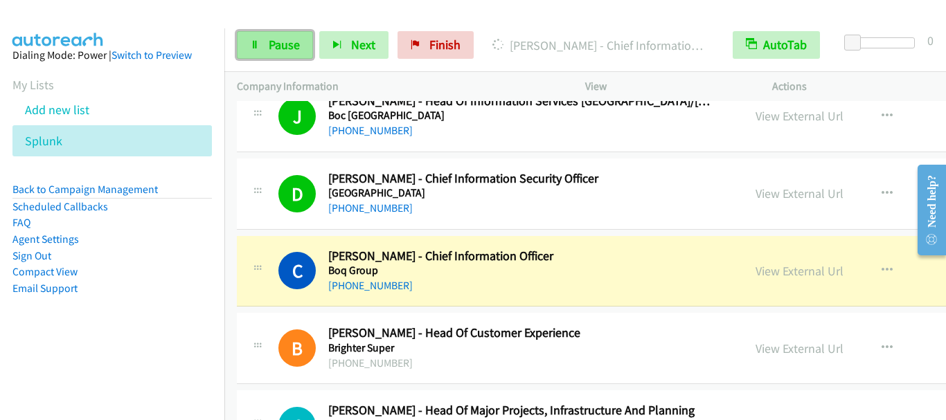
click at [283, 43] on span "Pause" at bounding box center [284, 45] width 31 height 16
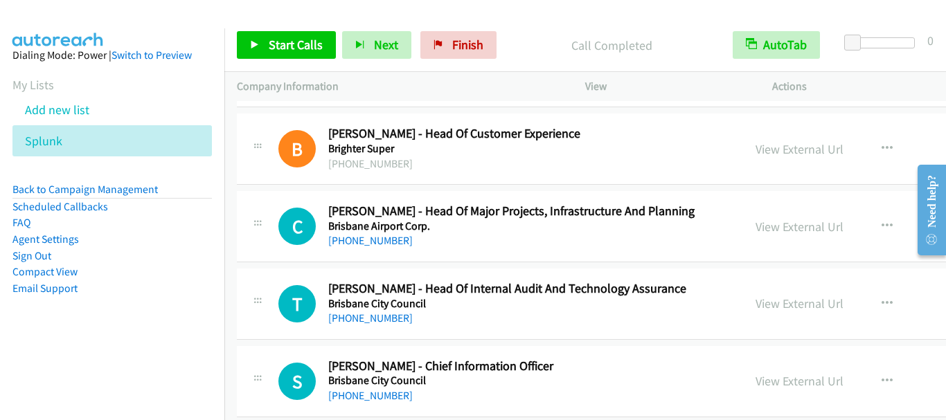
scroll to position [4292, 0]
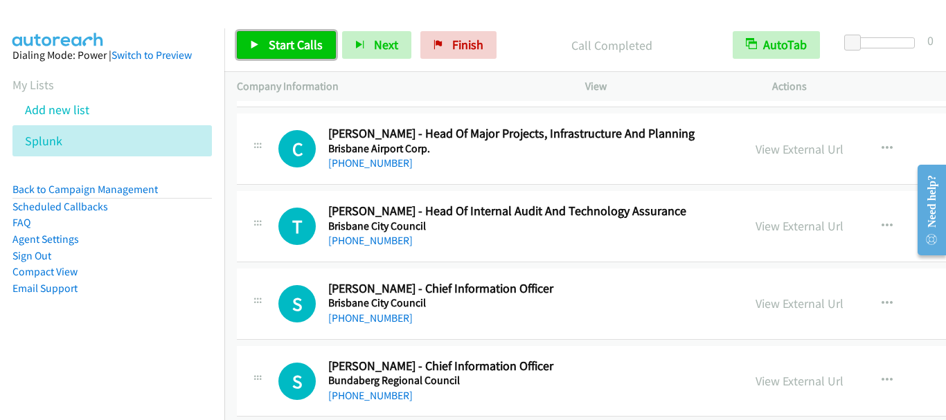
click at [278, 48] on span "Start Calls" at bounding box center [296, 45] width 54 height 16
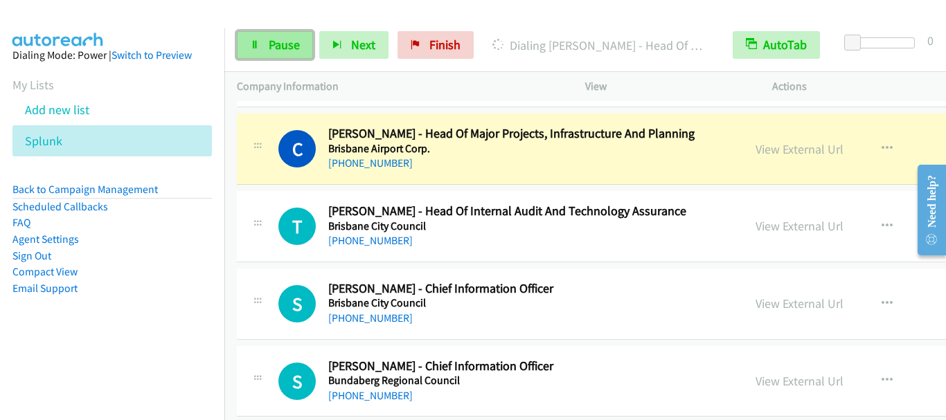
click at [276, 39] on span "Pause" at bounding box center [284, 45] width 31 height 16
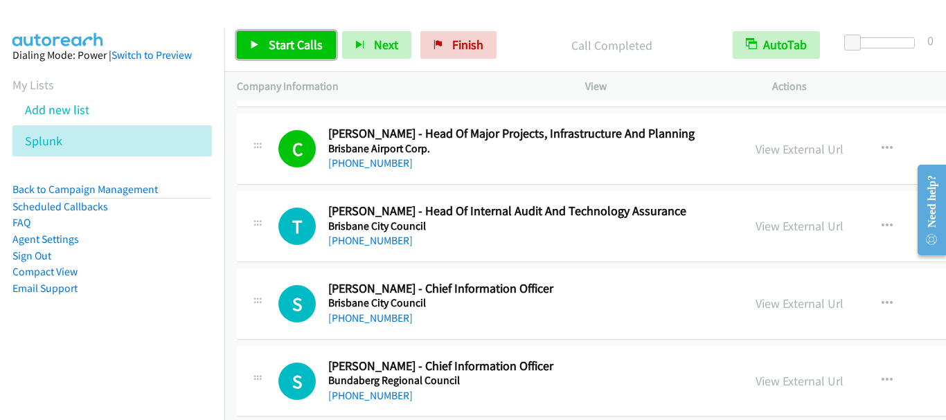
click at [292, 36] on link "Start Calls" at bounding box center [286, 45] width 99 height 28
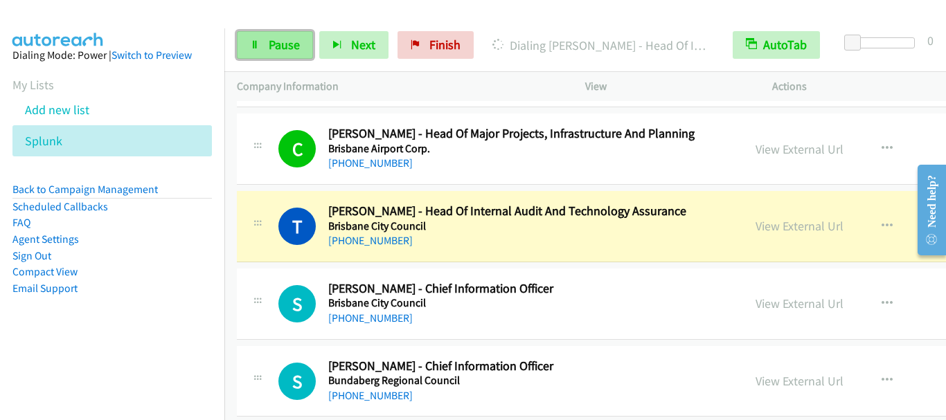
click at [285, 44] on span "Pause" at bounding box center [284, 45] width 31 height 16
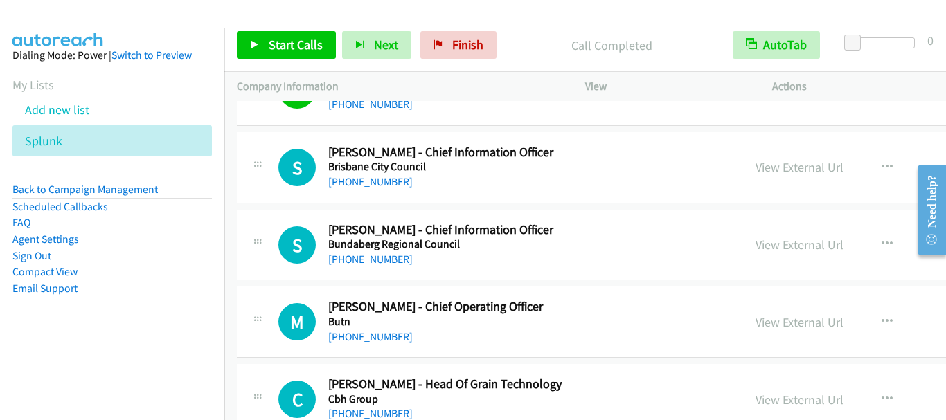
scroll to position [4431, 0]
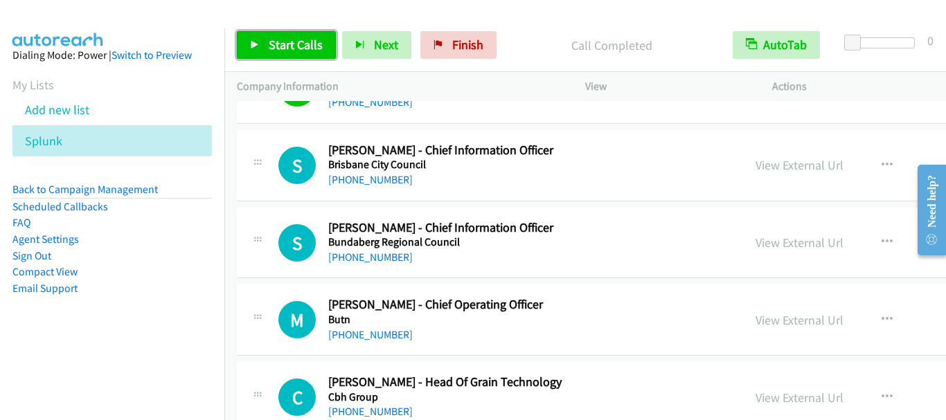
click at [282, 47] on span "Start Calls" at bounding box center [296, 45] width 54 height 16
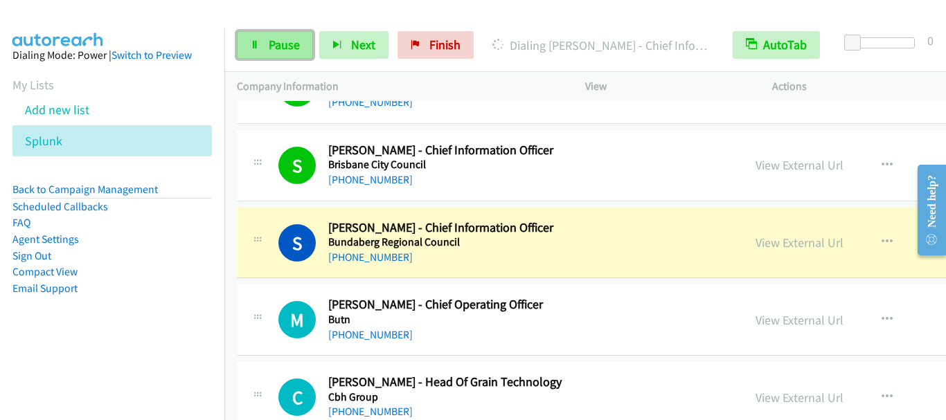
click at [289, 36] on link "Pause" at bounding box center [275, 45] width 76 height 28
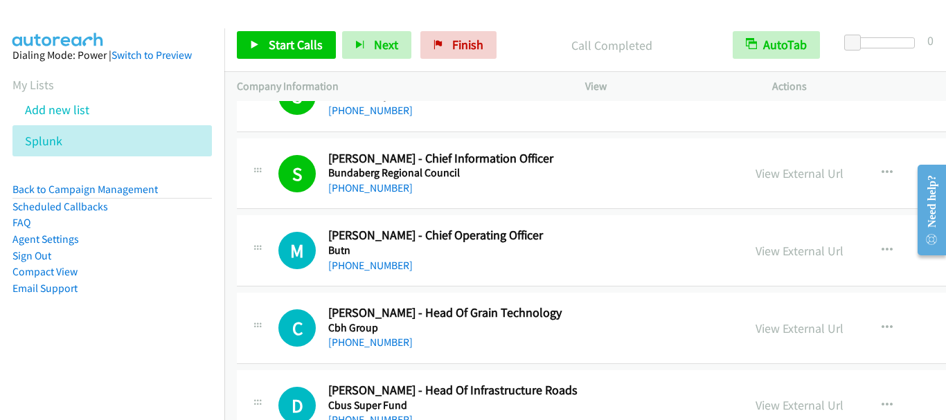
scroll to position [4569, 0]
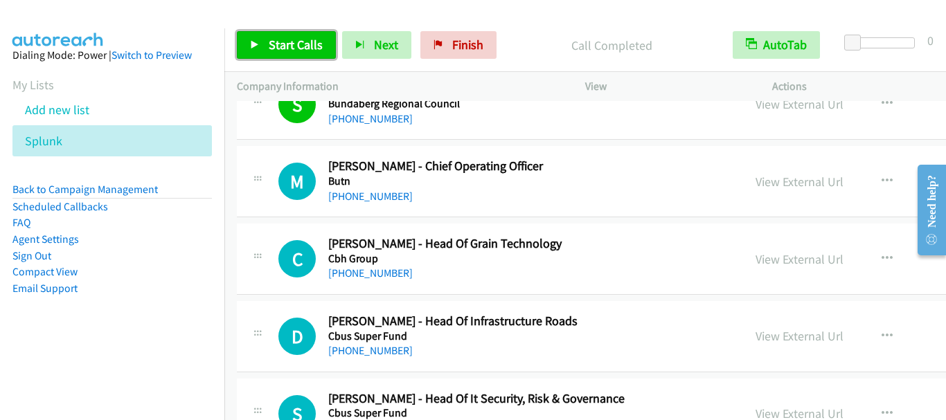
click at [298, 42] on span "Start Calls" at bounding box center [296, 45] width 54 height 16
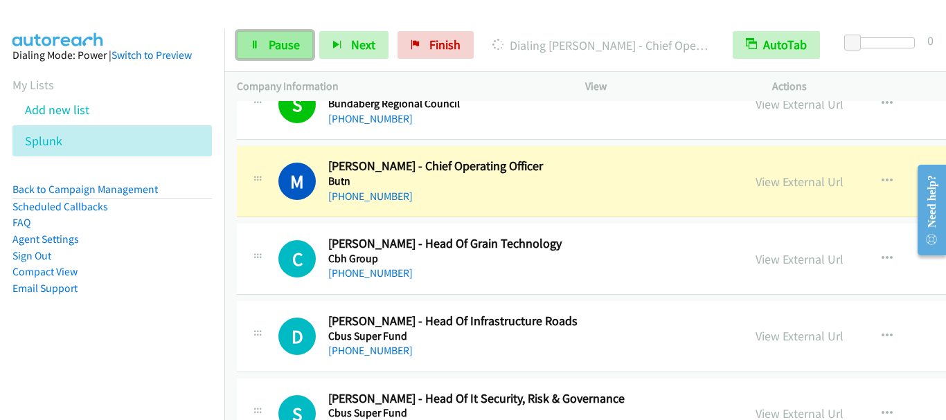
click at [276, 48] on span "Pause" at bounding box center [284, 45] width 31 height 16
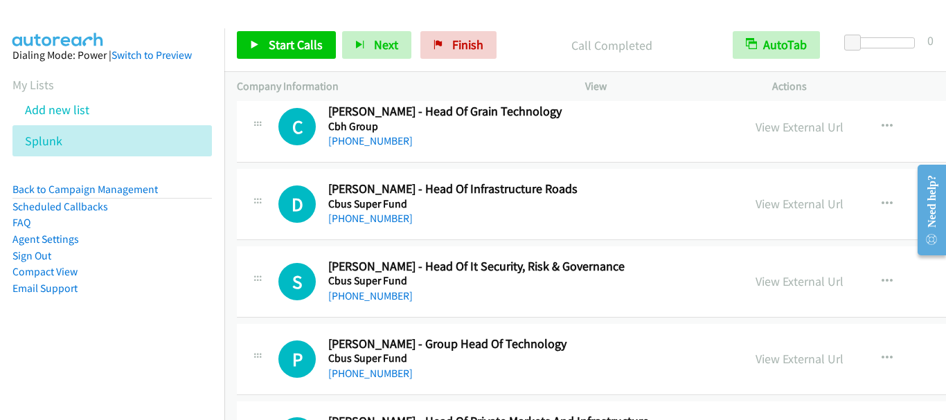
scroll to position [4707, 0]
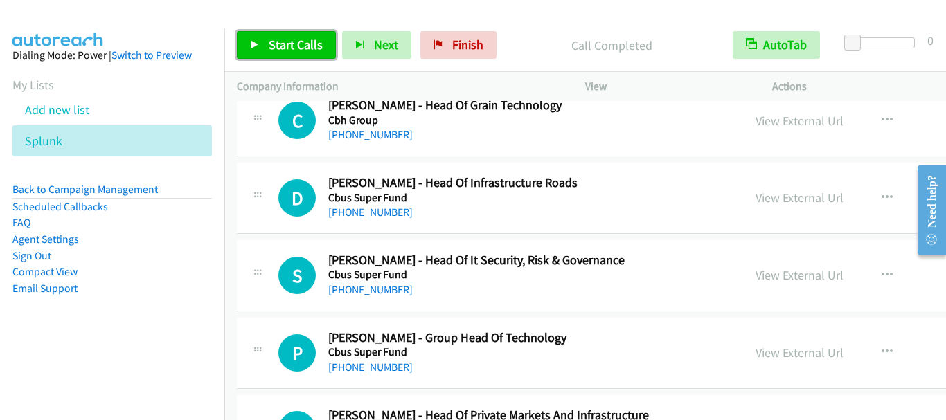
click at [298, 46] on span "Start Calls" at bounding box center [296, 45] width 54 height 16
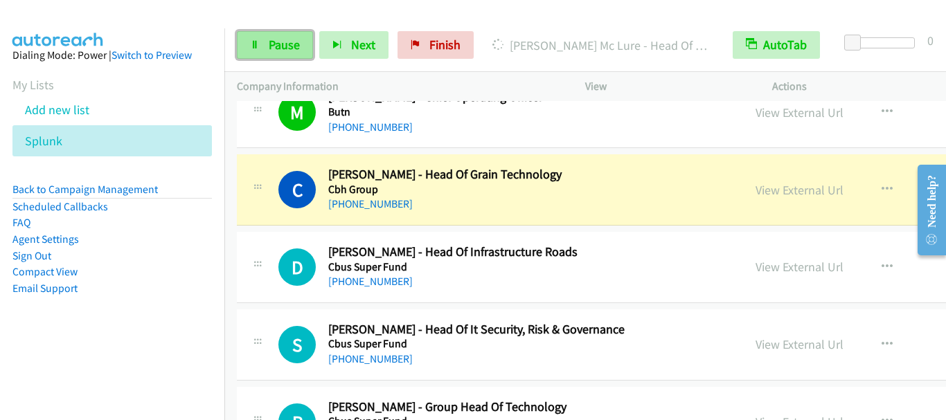
click at [291, 57] on link "Pause" at bounding box center [275, 45] width 76 height 28
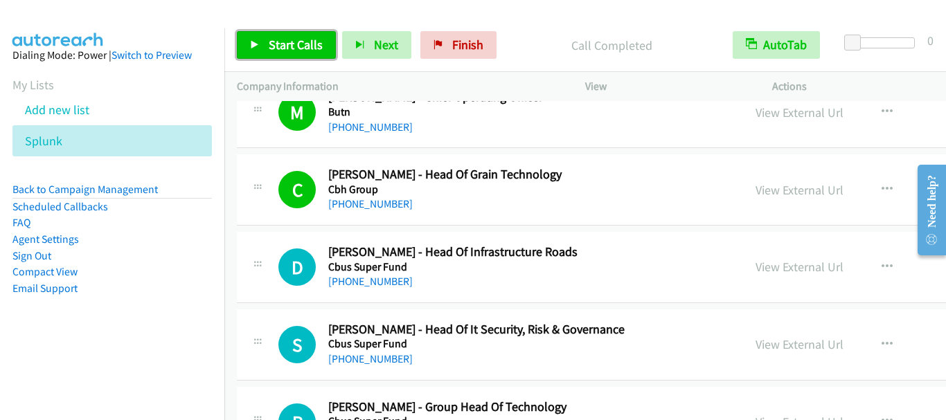
click at [277, 48] on span "Start Calls" at bounding box center [296, 45] width 54 height 16
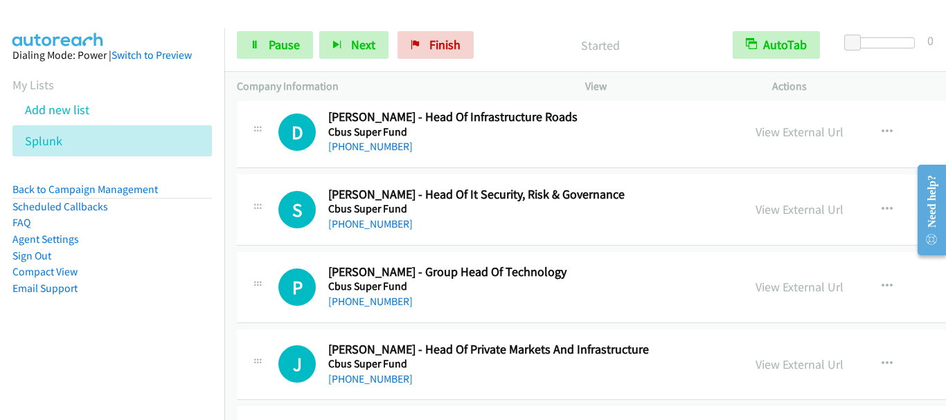
scroll to position [4777, 0]
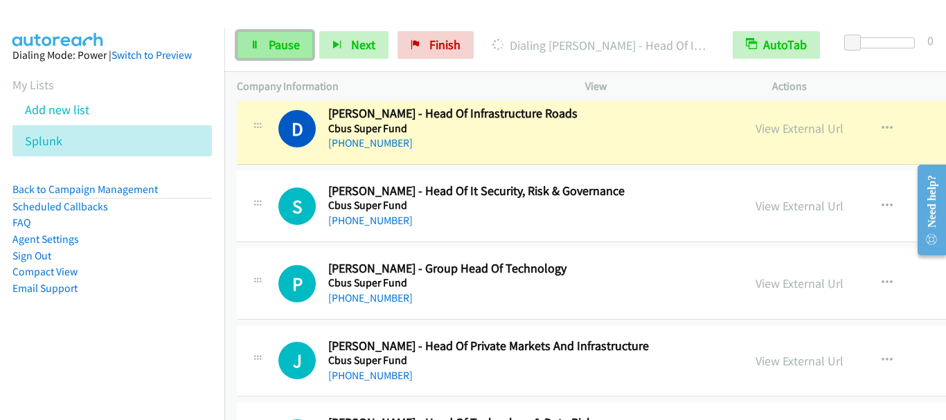
click at [274, 45] on span "Pause" at bounding box center [284, 45] width 31 height 16
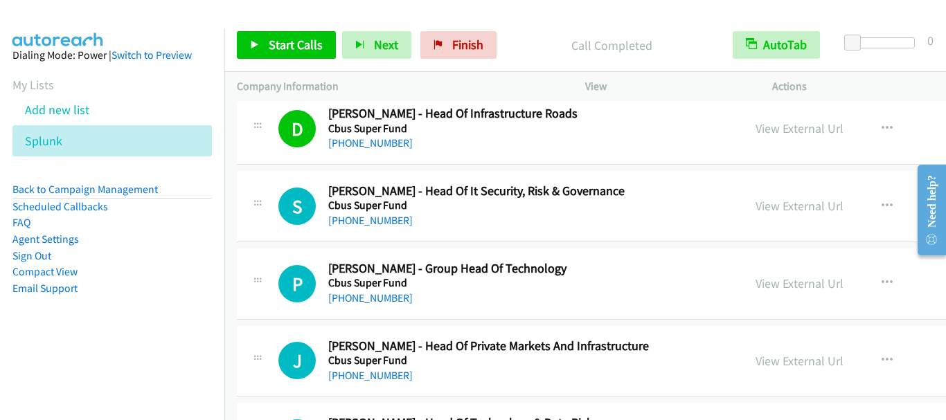
scroll to position [4846, 0]
